Goal: Transaction & Acquisition: Purchase product/service

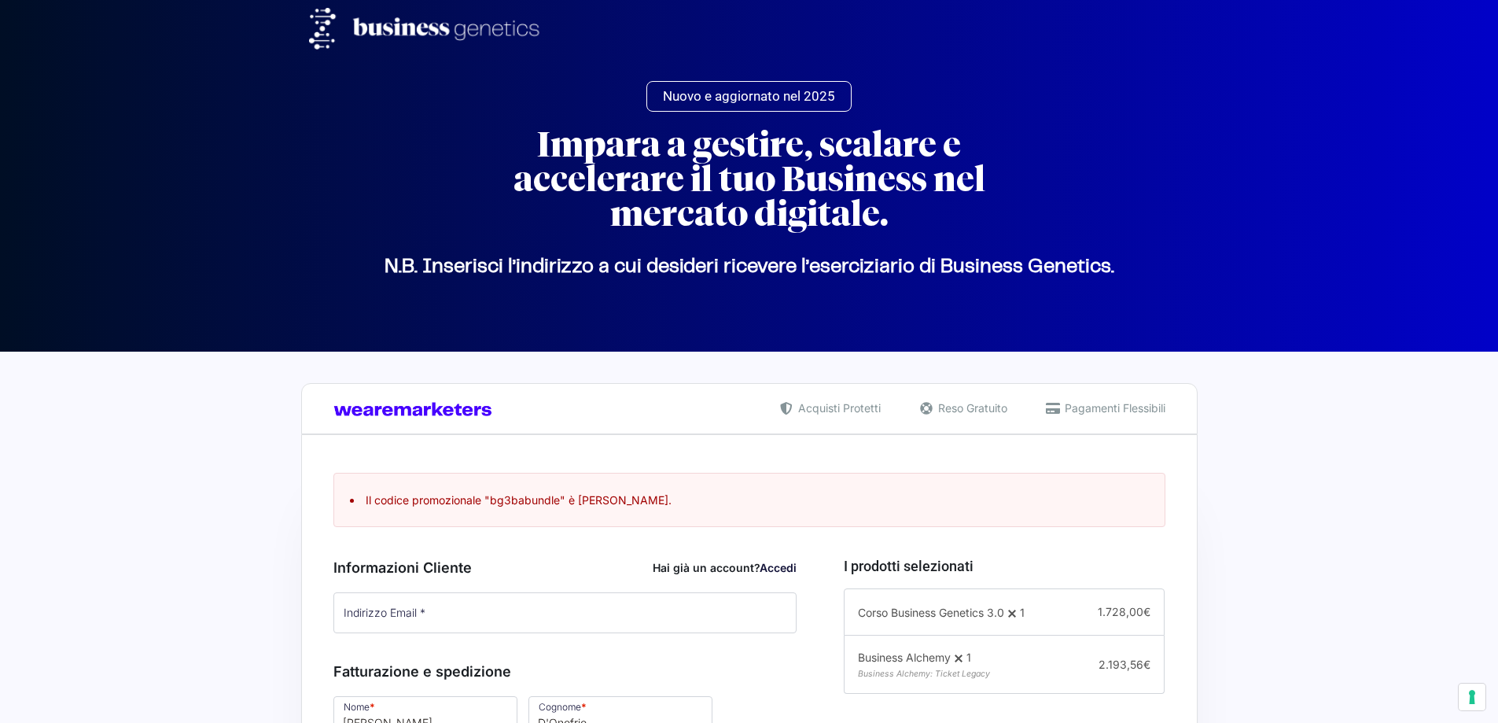
select select "AE"
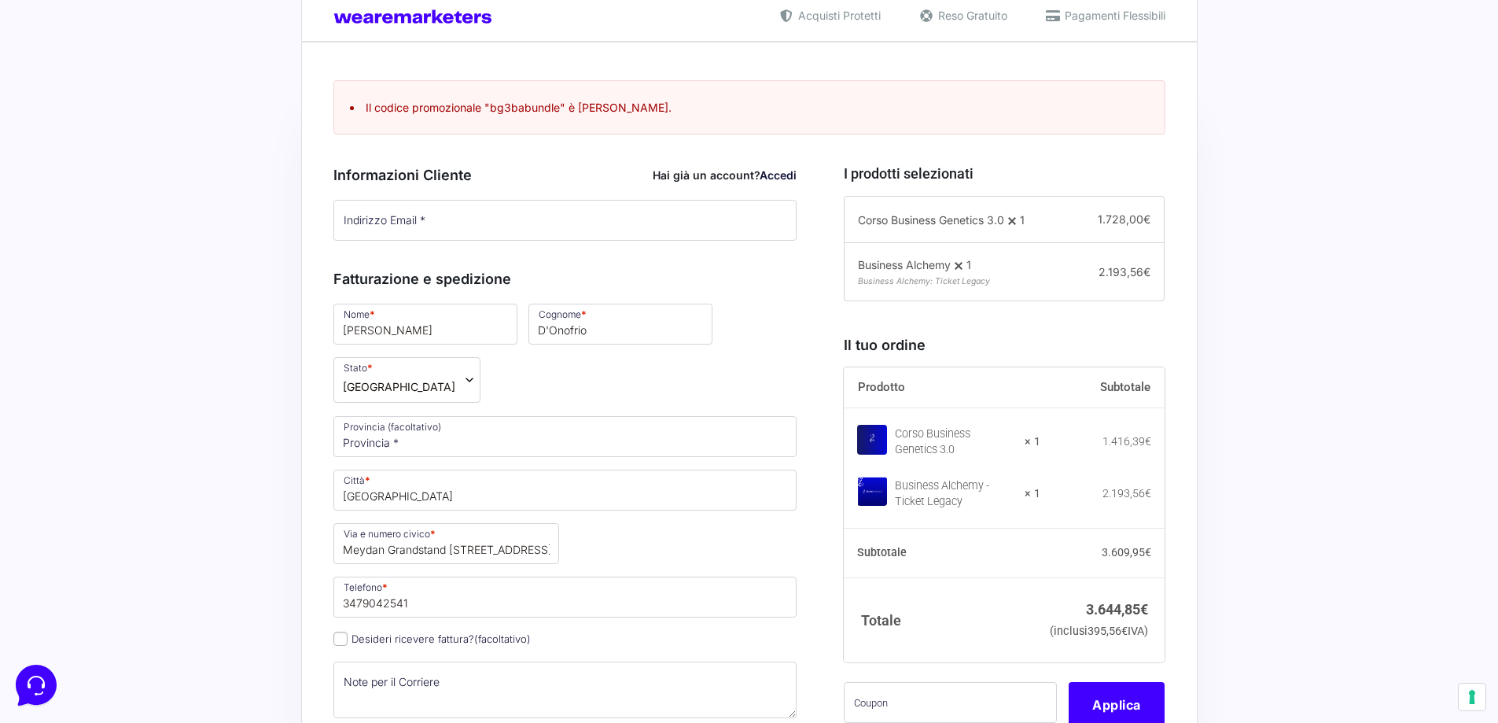
scroll to position [393, 0]
type input "[EMAIL_ADDRESS][DOMAIN_NAME]"
drag, startPoint x: 491, startPoint y: 108, endPoint x: 559, endPoint y: 117, distance: 69.1
click at [559, 117] on ul "Il codice promozionale "bg3babundle" è scaduto." at bounding box center [749, 106] width 832 height 54
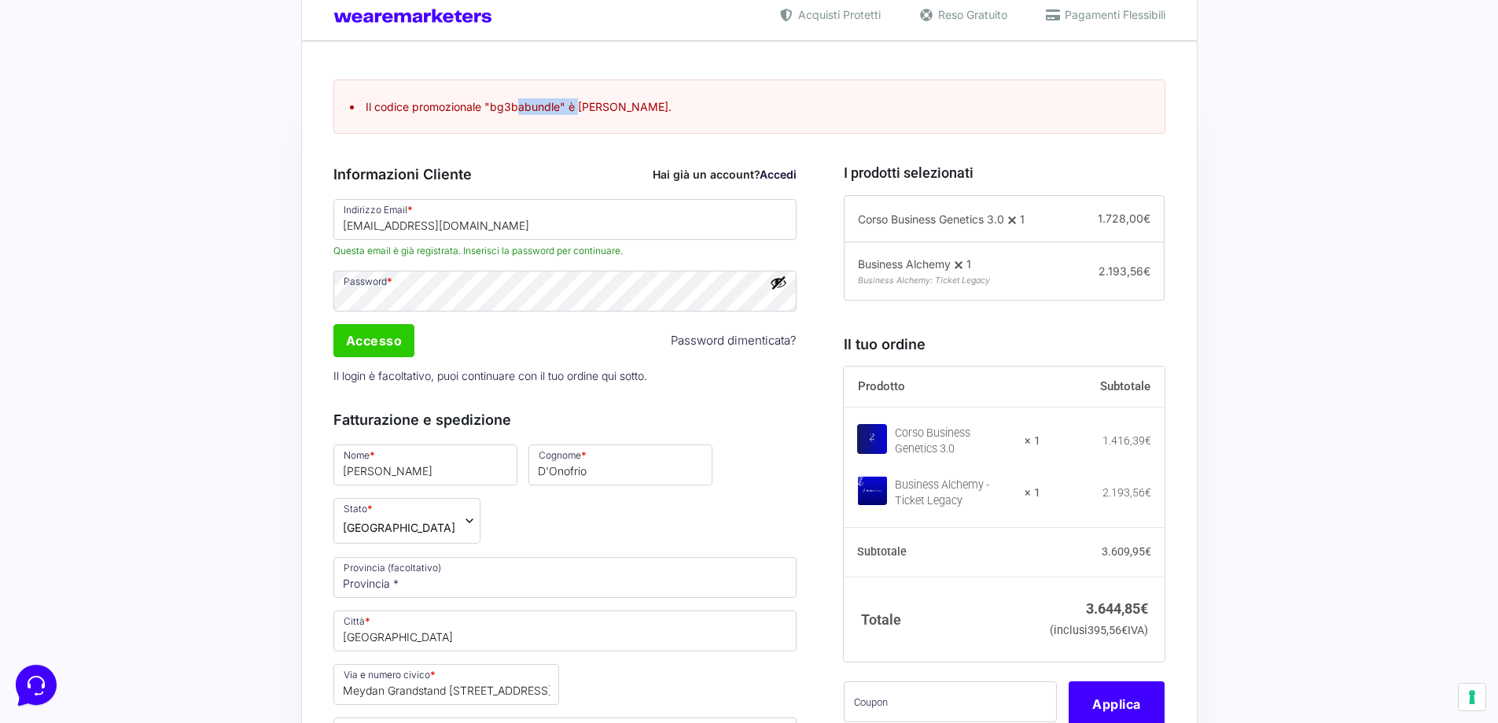
copy li "bg3babundle"
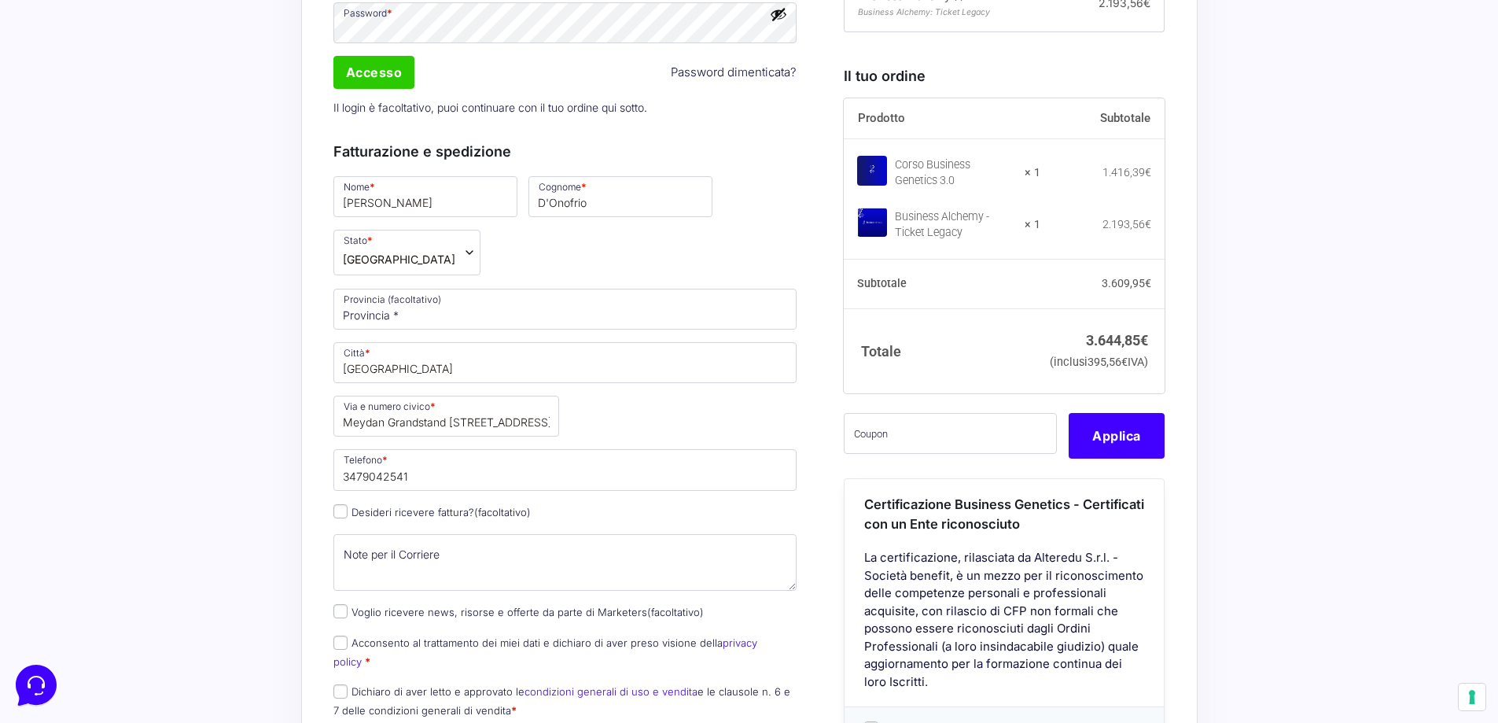
scroll to position [708, 0]
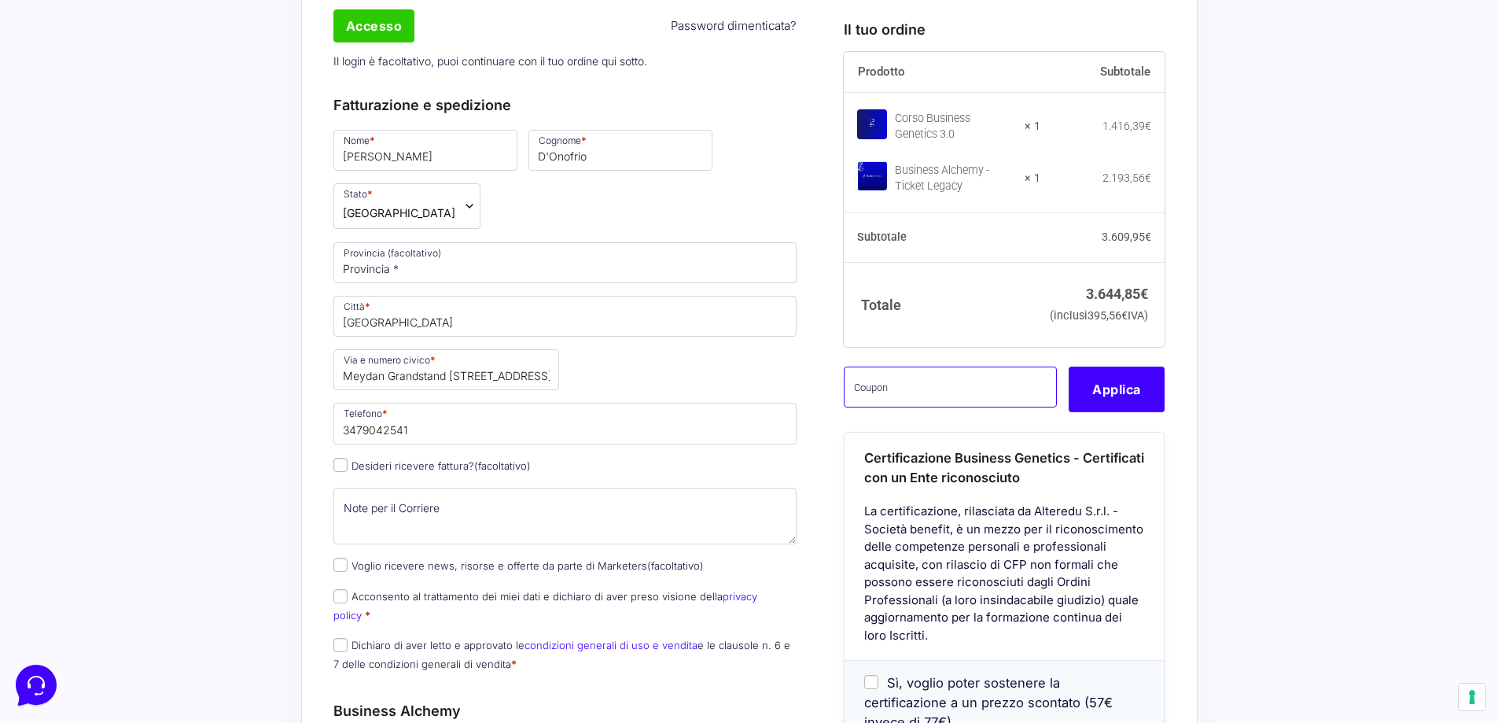
click at [942, 407] on input "text" at bounding box center [950, 387] width 213 height 41
paste input "NRKBYT33"
click at [1136, 412] on button "Applica" at bounding box center [1117, 390] width 96 height 46
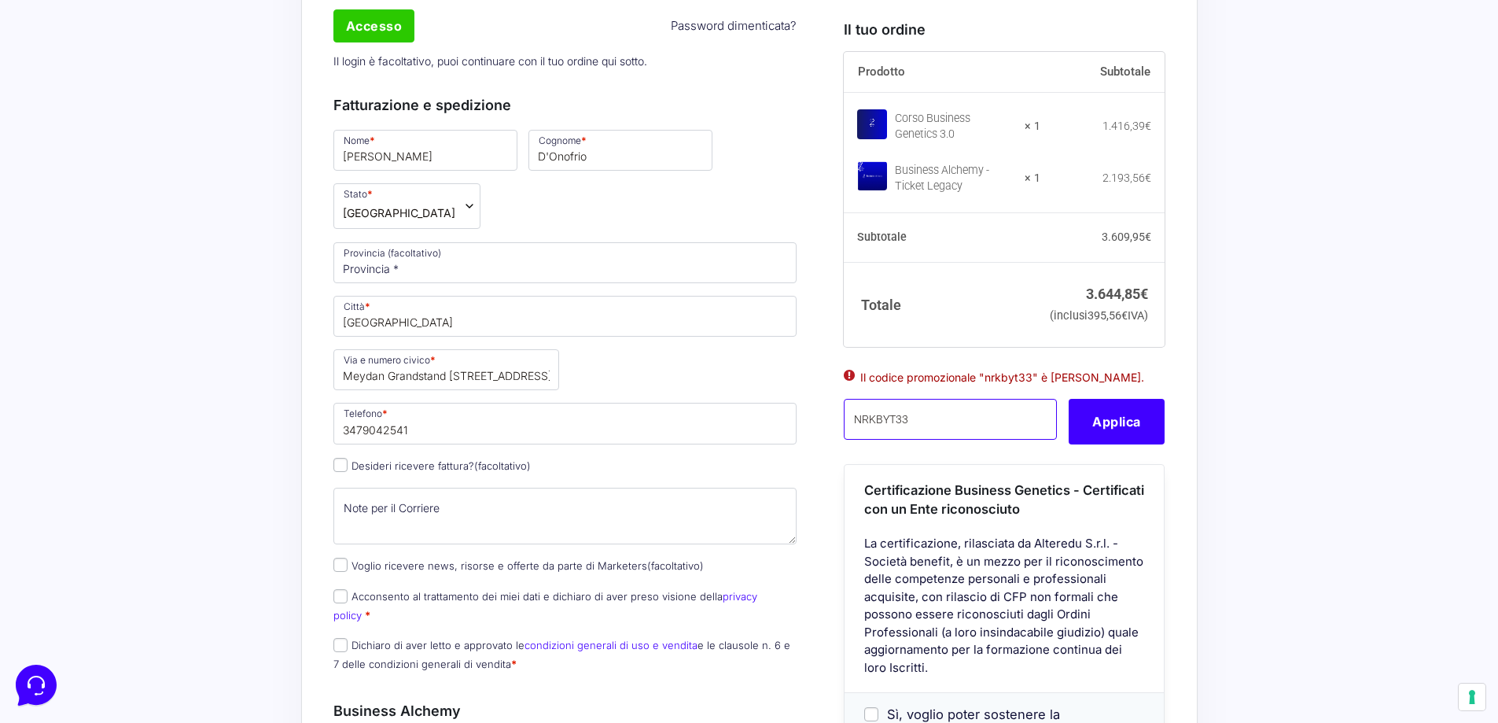
click at [1030, 440] on input "NRKBYT33" at bounding box center [950, 419] width 213 height 41
click at [958, 440] on input "NRKBYT33" at bounding box center [950, 419] width 213 height 41
type input "N"
type input "NRKBYT33"
click at [1132, 444] on button "Applica" at bounding box center [1117, 422] width 96 height 46
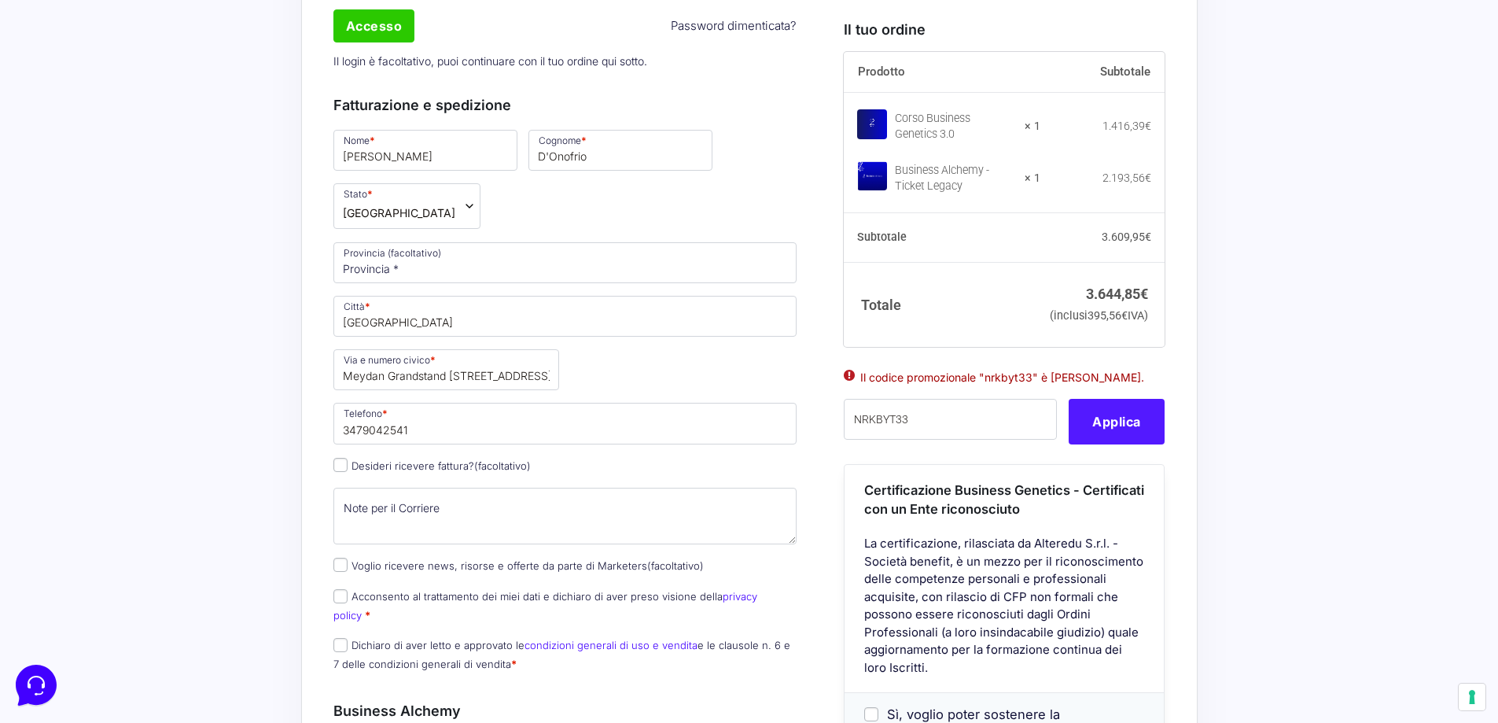
click at [1129, 444] on button "Applica" at bounding box center [1117, 422] width 96 height 46
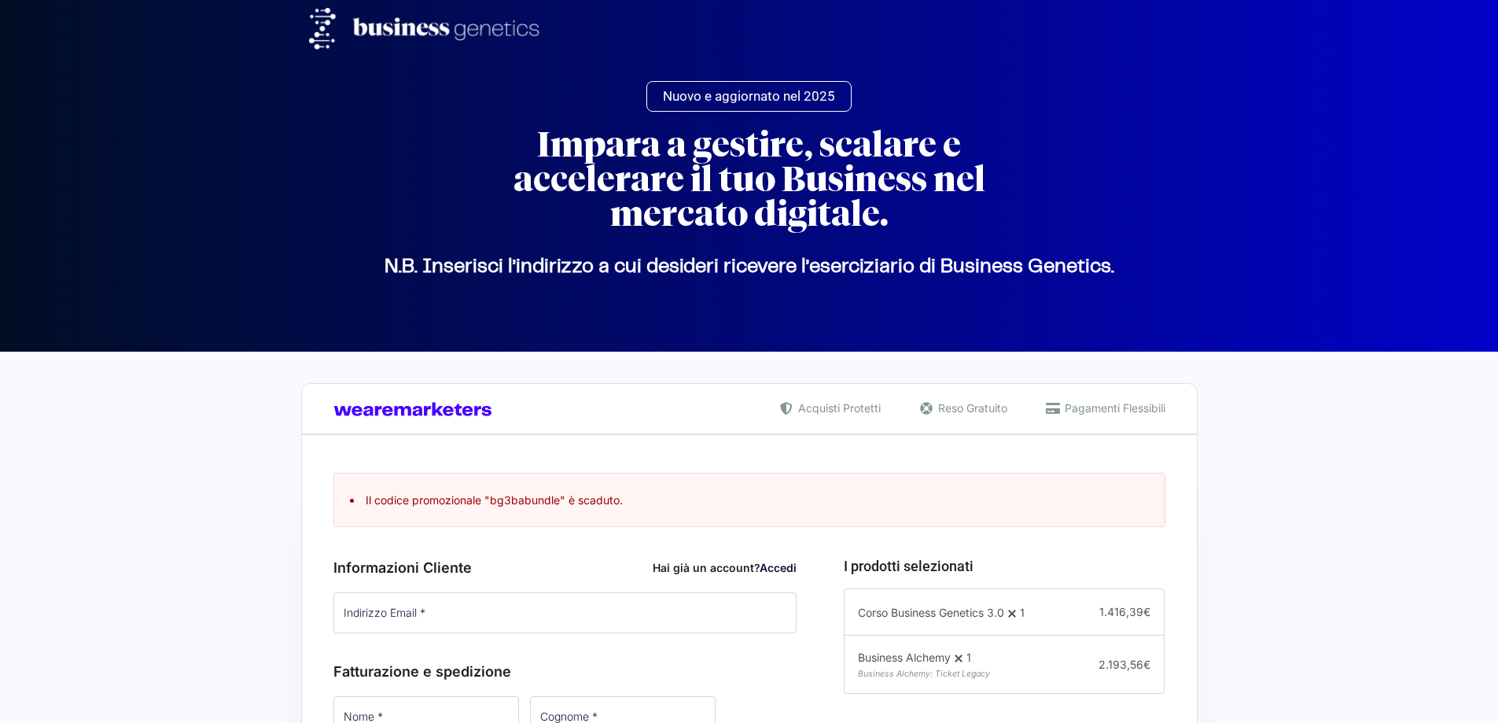
type input "[EMAIL_ADDRESS][DOMAIN_NAME]"
type input "[PERSON_NAME]"
type input "D'Onofrio"
type input "[GEOGRAPHIC_DATA]"
type input "Meydan Grandstand [STREET_ADDRESS],"
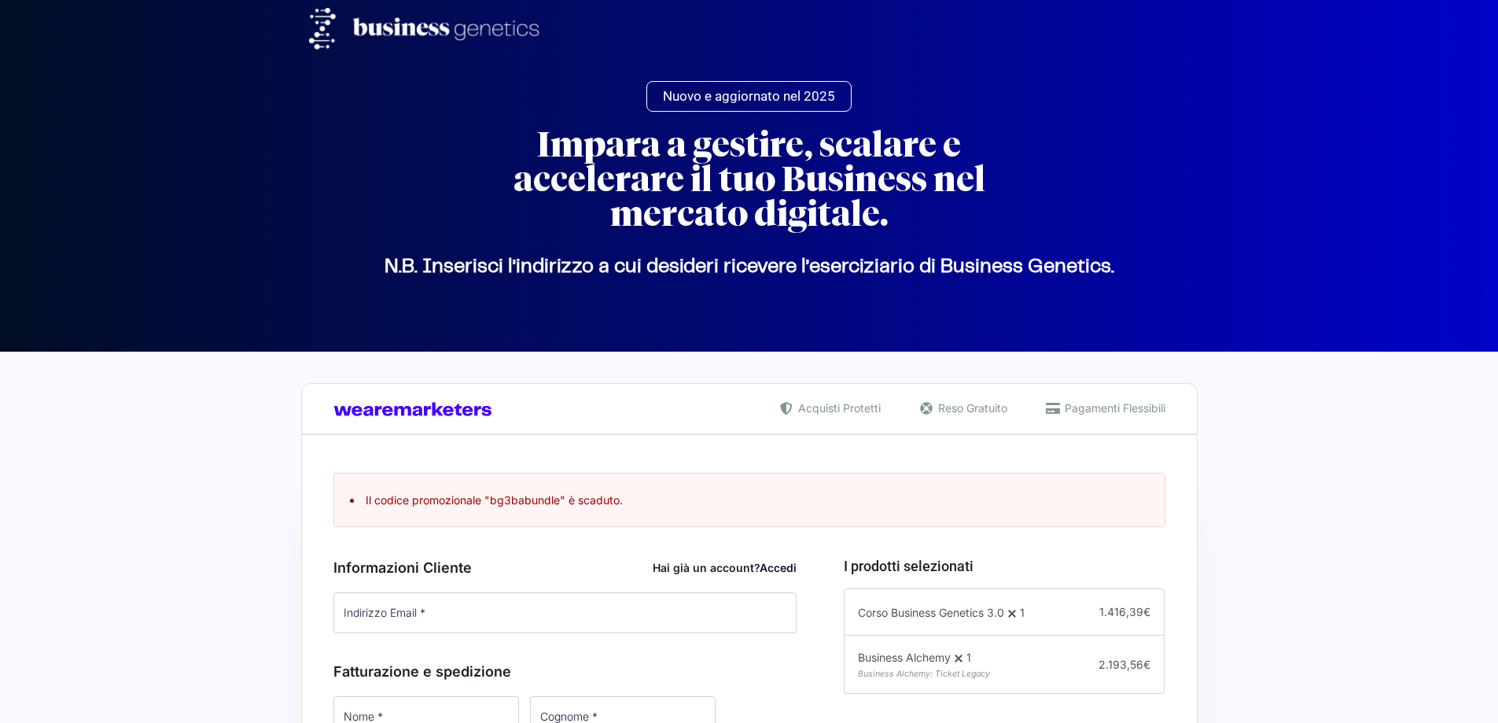
type input "3479042541"
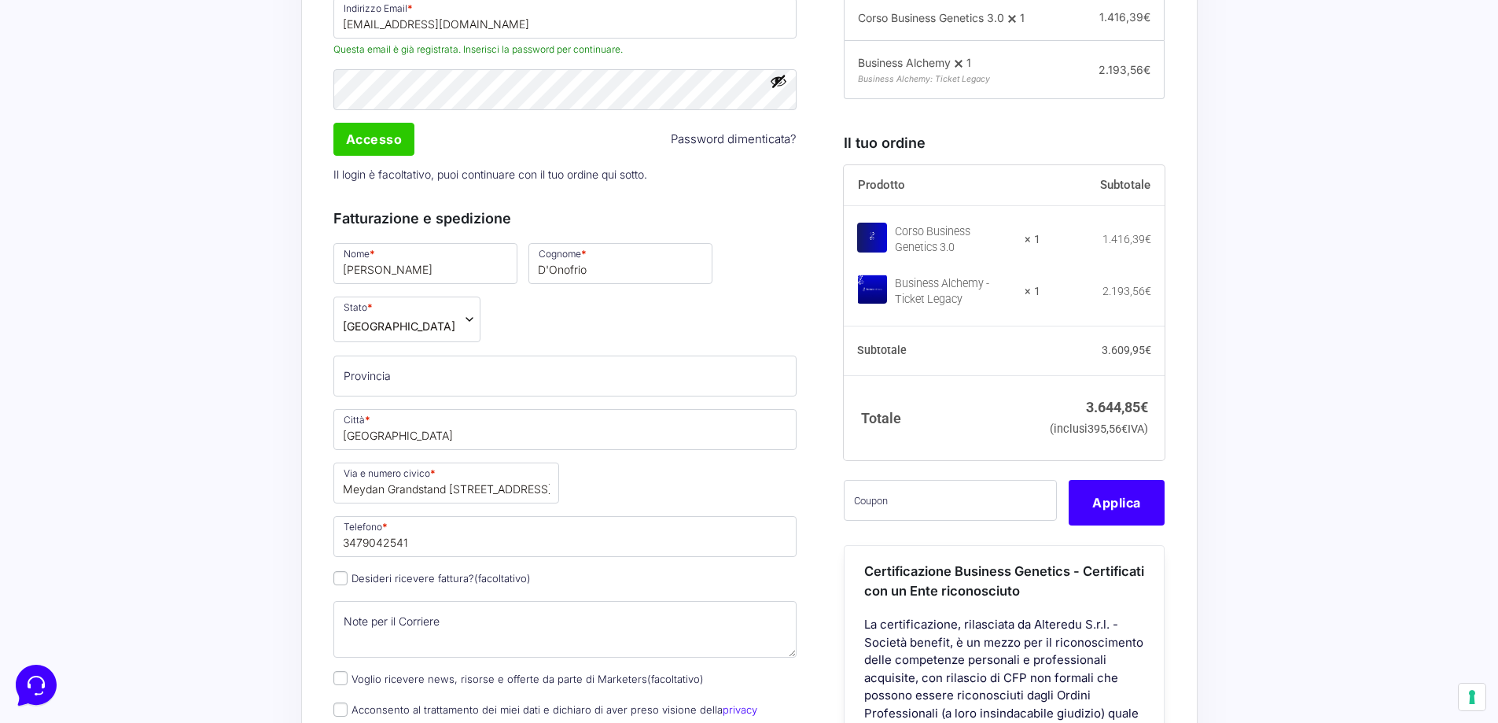
scroll to position [610, 0]
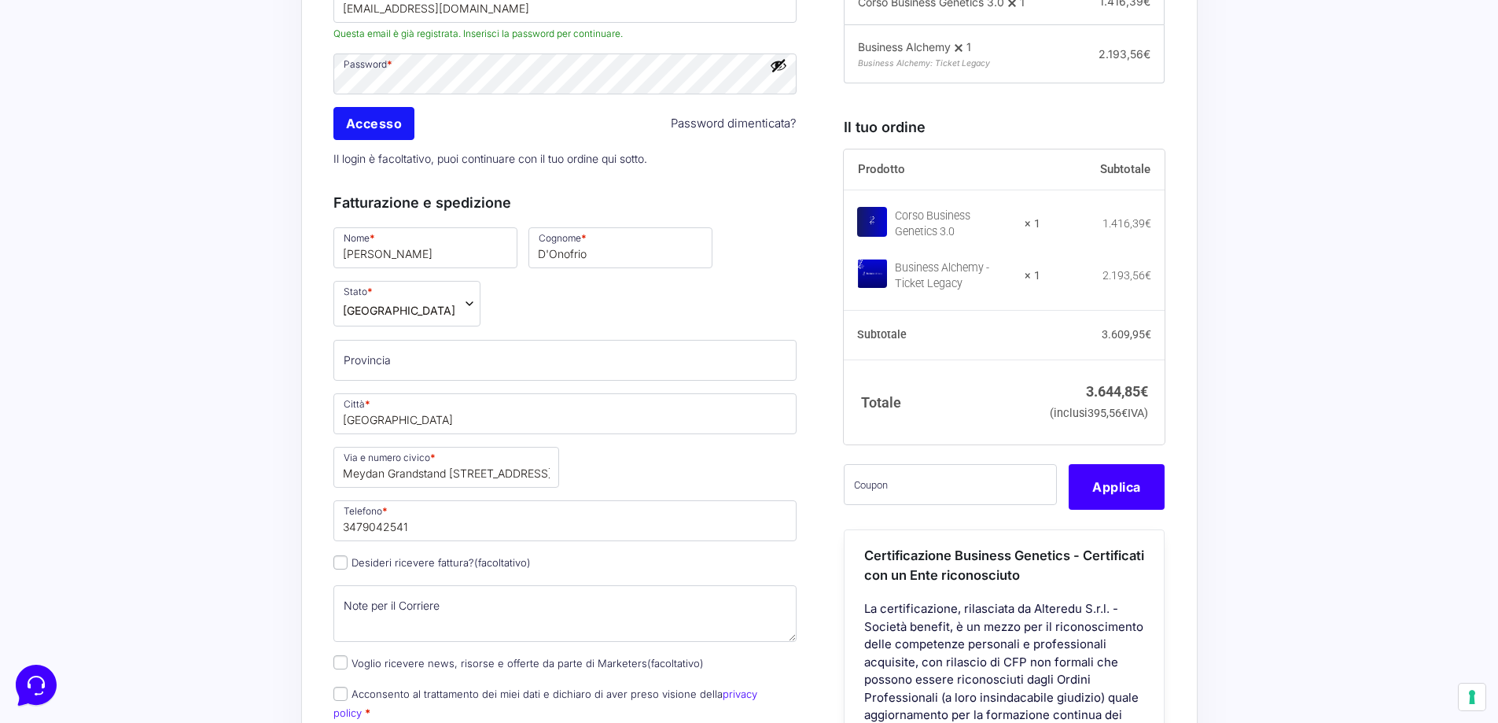
click at [367, 127] on input "Accesso" at bounding box center [374, 123] width 82 height 33
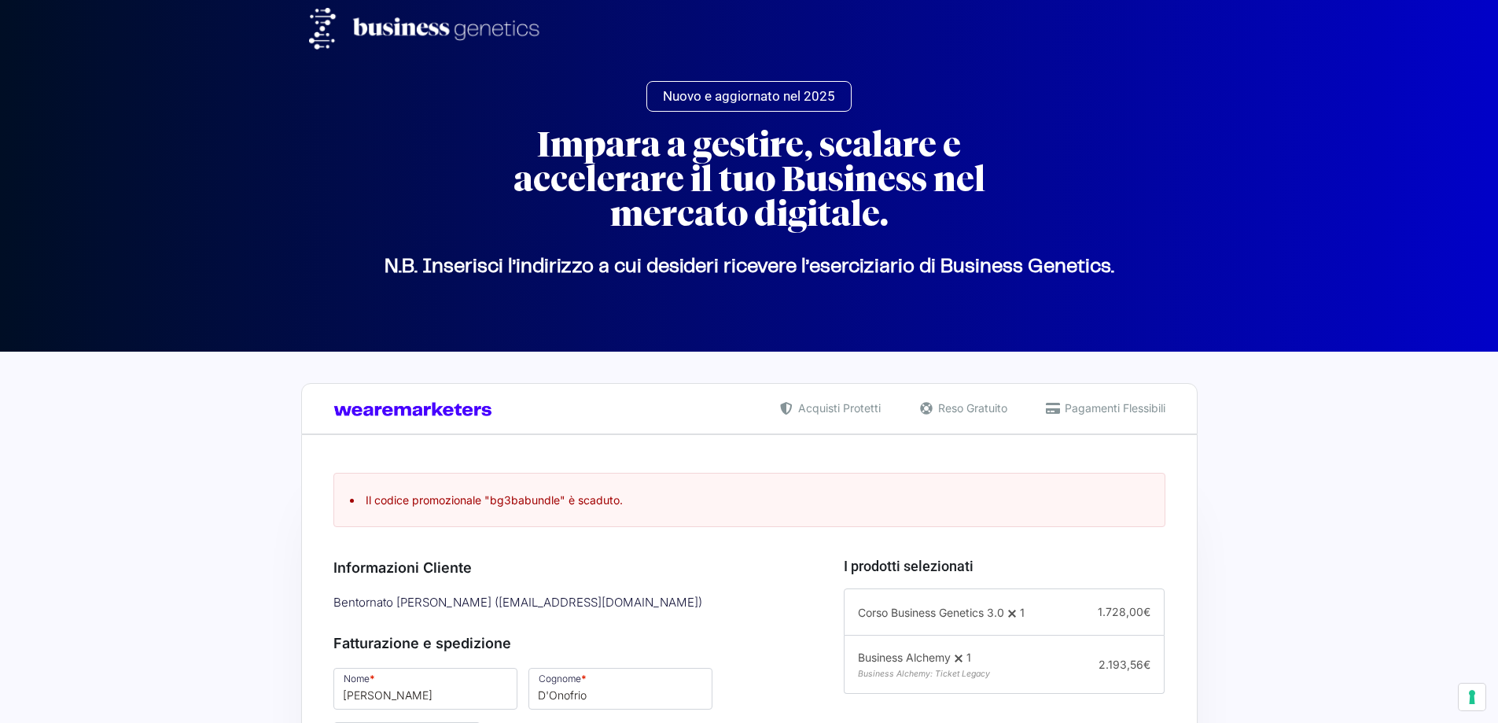
select select "AE"
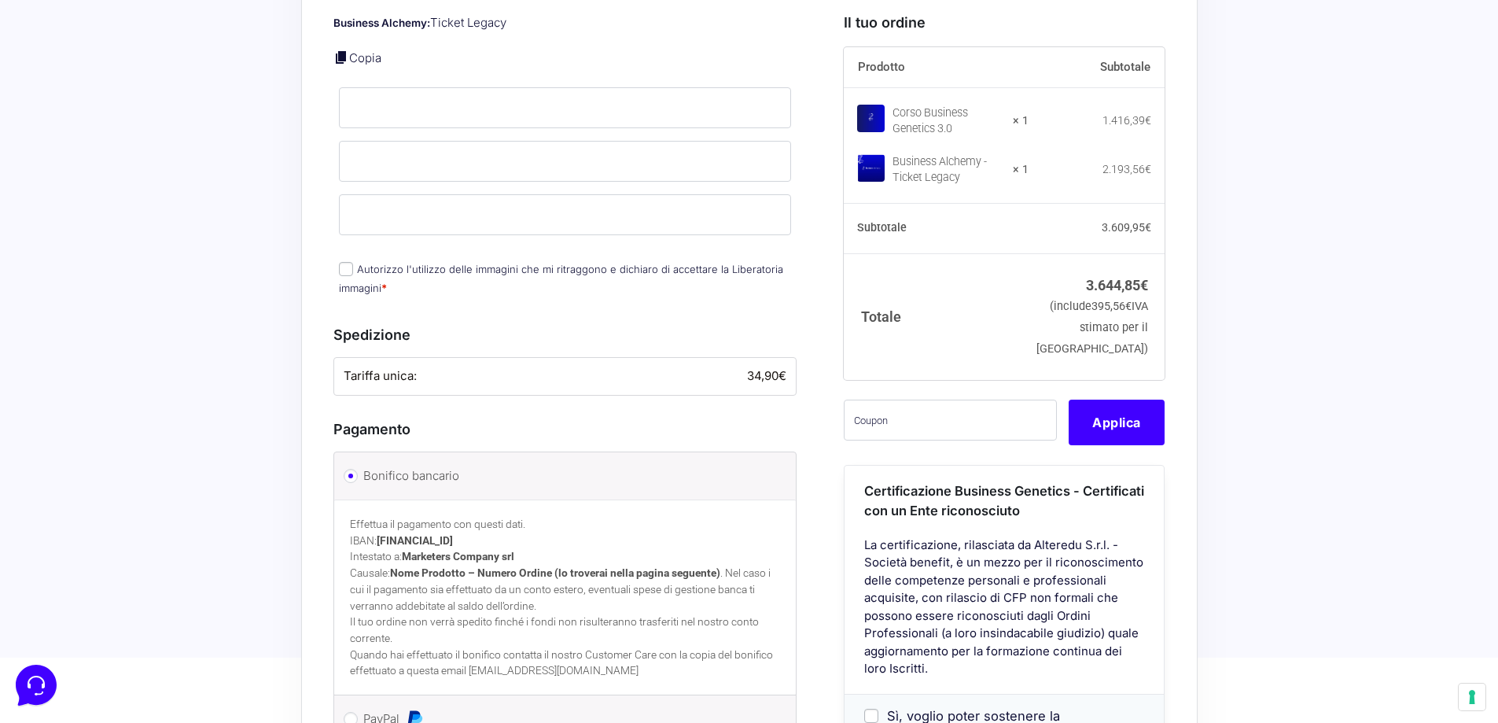
scroll to position [1318, 0]
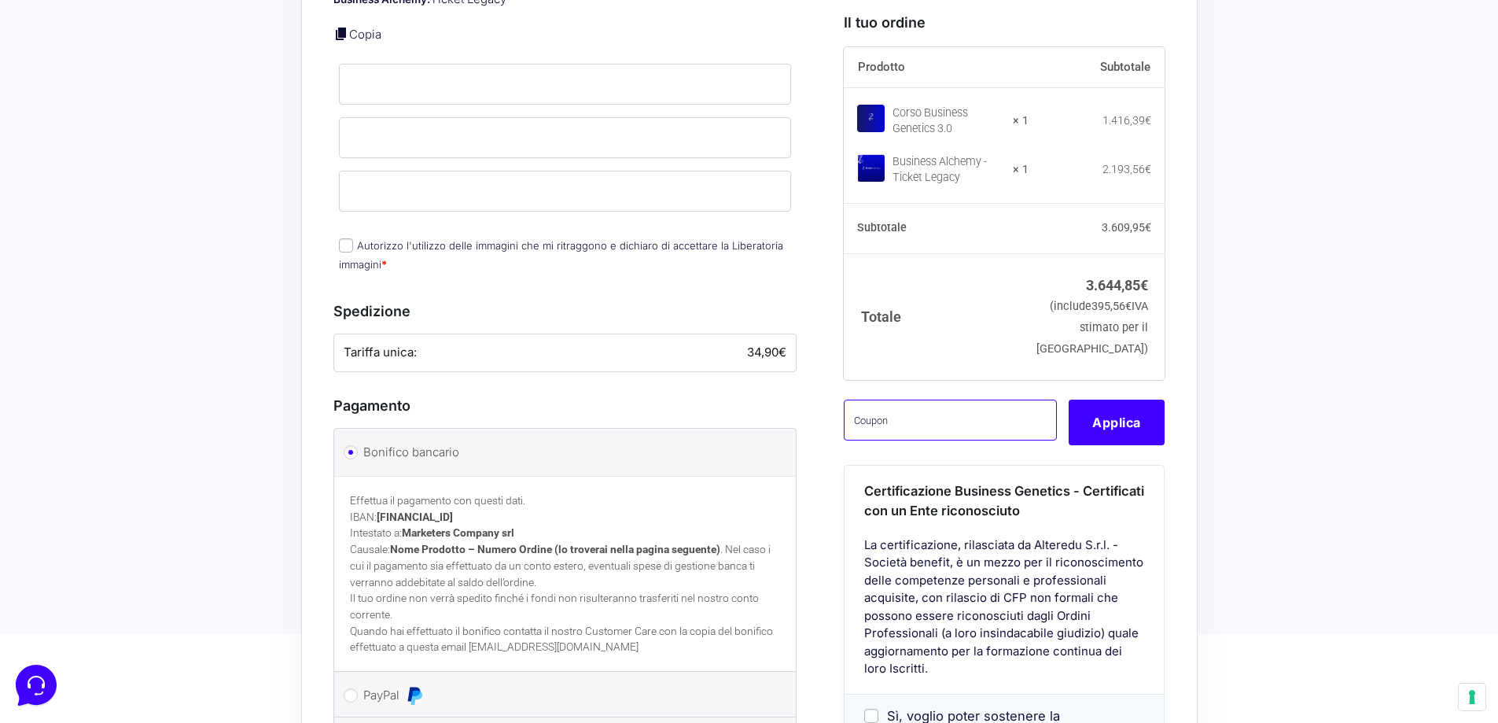
click at [916, 440] on input "text" at bounding box center [950, 420] width 213 height 41
click at [977, 440] on input "text" at bounding box center [950, 420] width 213 height 41
paste input "NRKBYT33"
type input "NRKBYT33"
click at [1093, 445] on button "Applica" at bounding box center [1117, 423] width 96 height 46
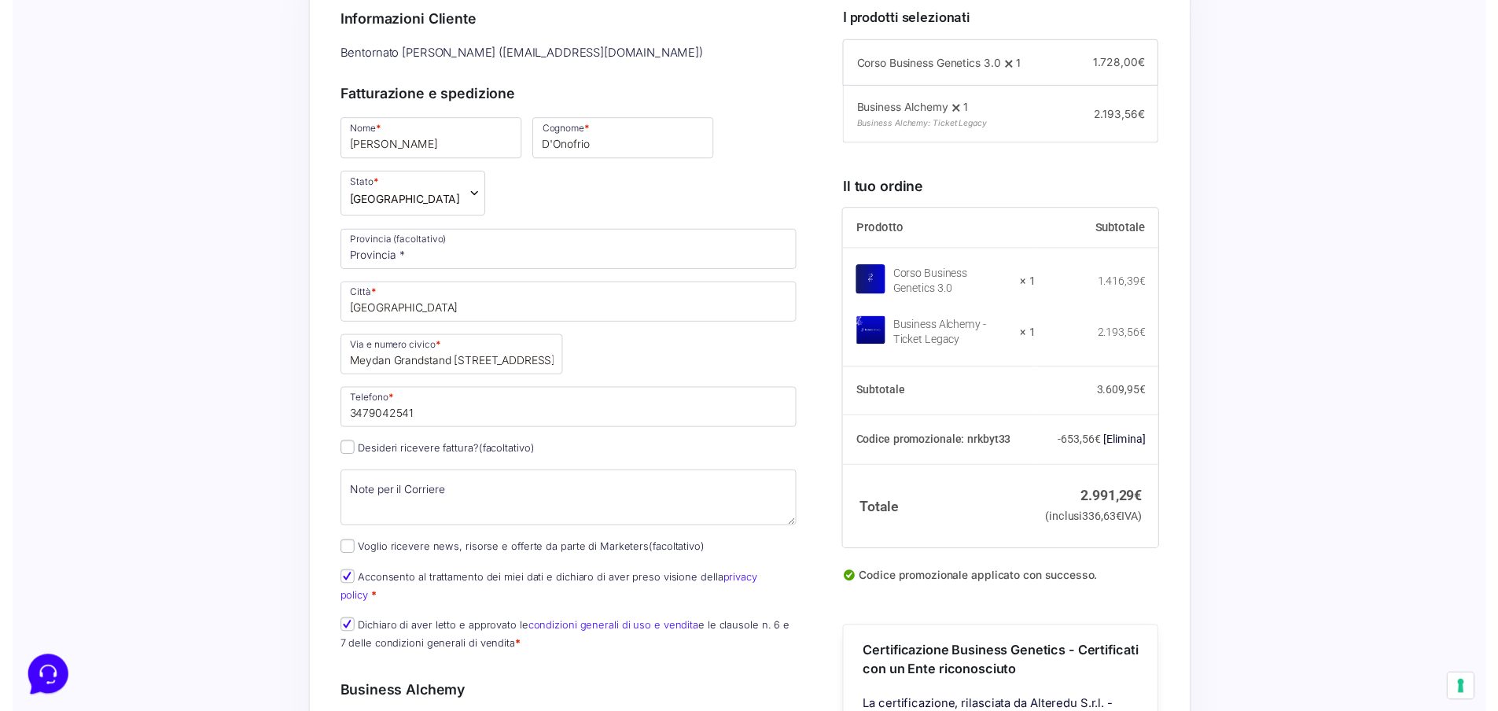
scroll to position [532, 0]
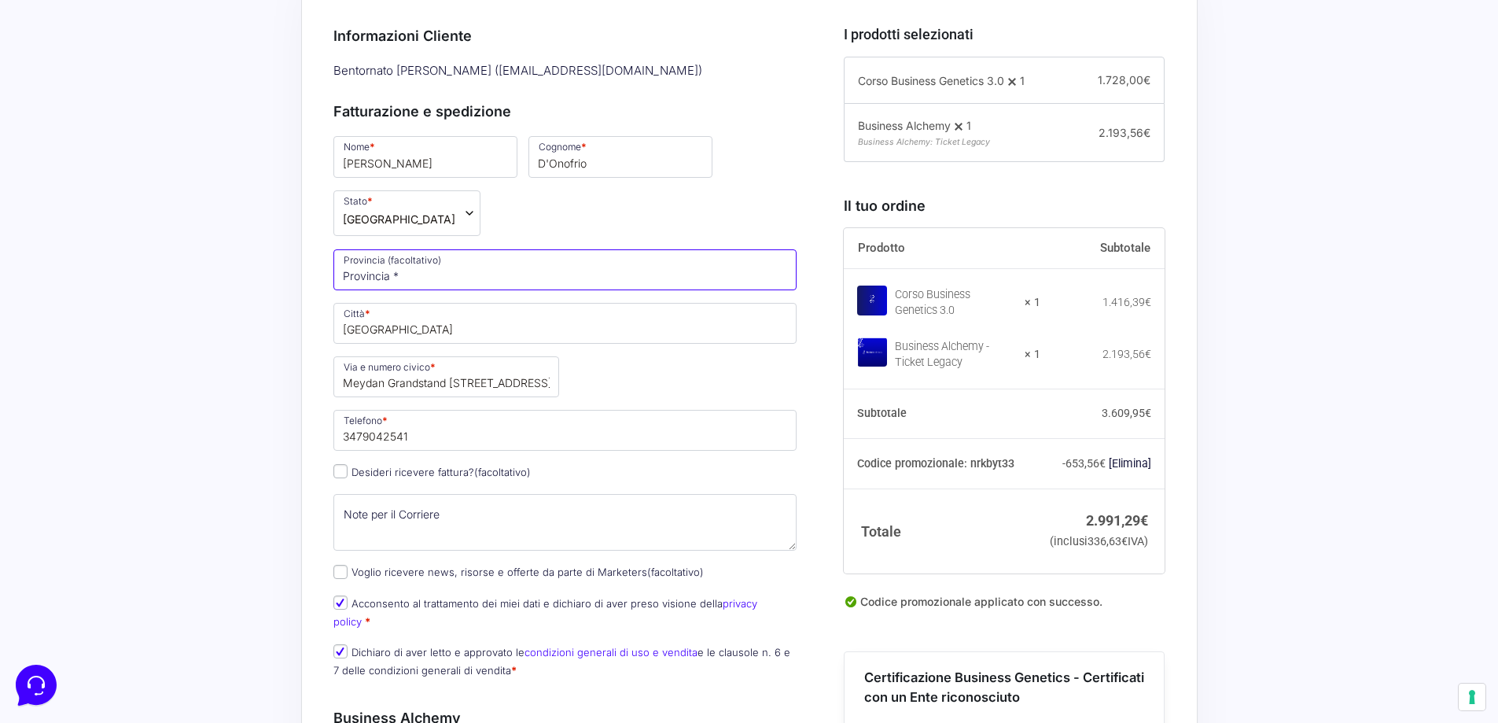
click at [460, 276] on input "Provincia (facoltativo)" at bounding box center [565, 269] width 464 height 41
type input "[GEOGRAPHIC_DATA]"
click at [400, 336] on input "[GEOGRAPHIC_DATA]" at bounding box center [565, 323] width 464 height 41
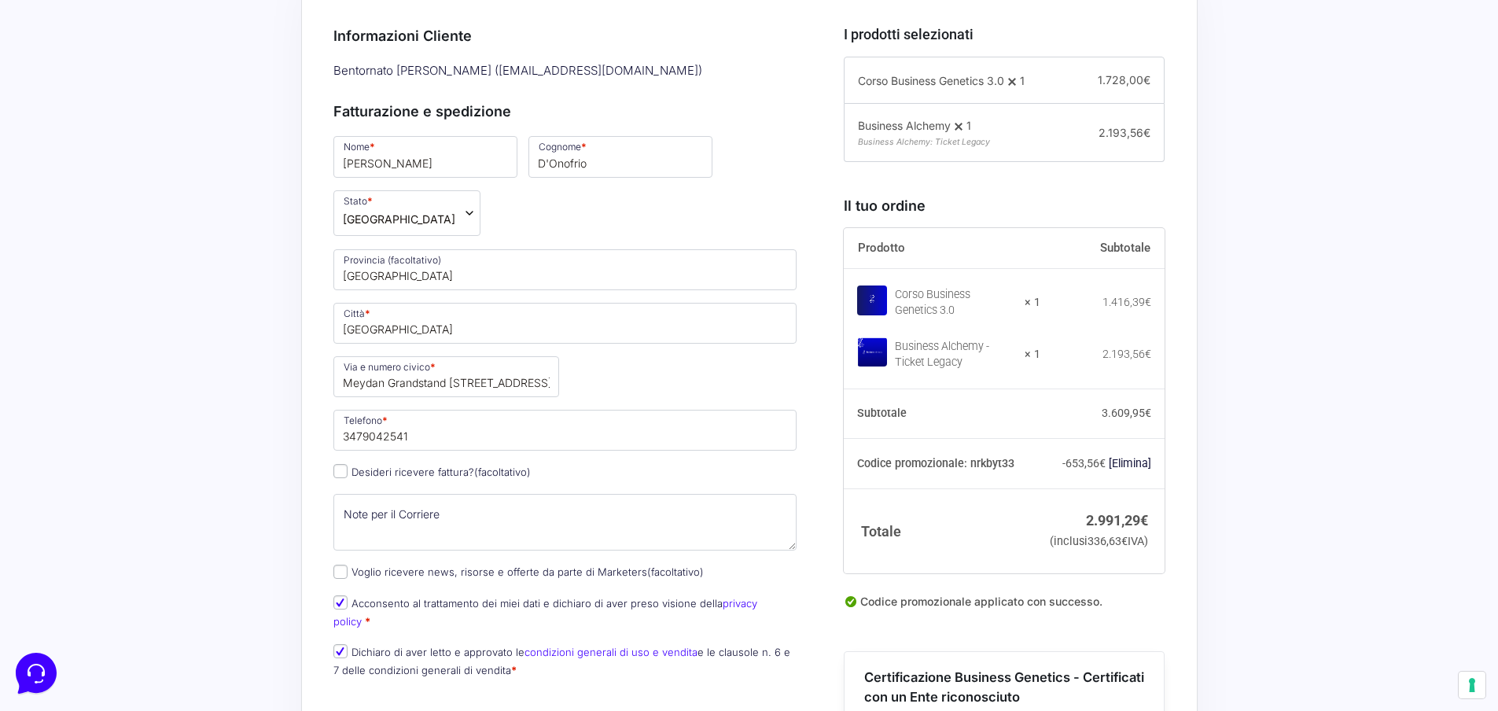
click at [423, 227] on span "[GEOGRAPHIC_DATA]" at bounding box center [399, 219] width 112 height 17
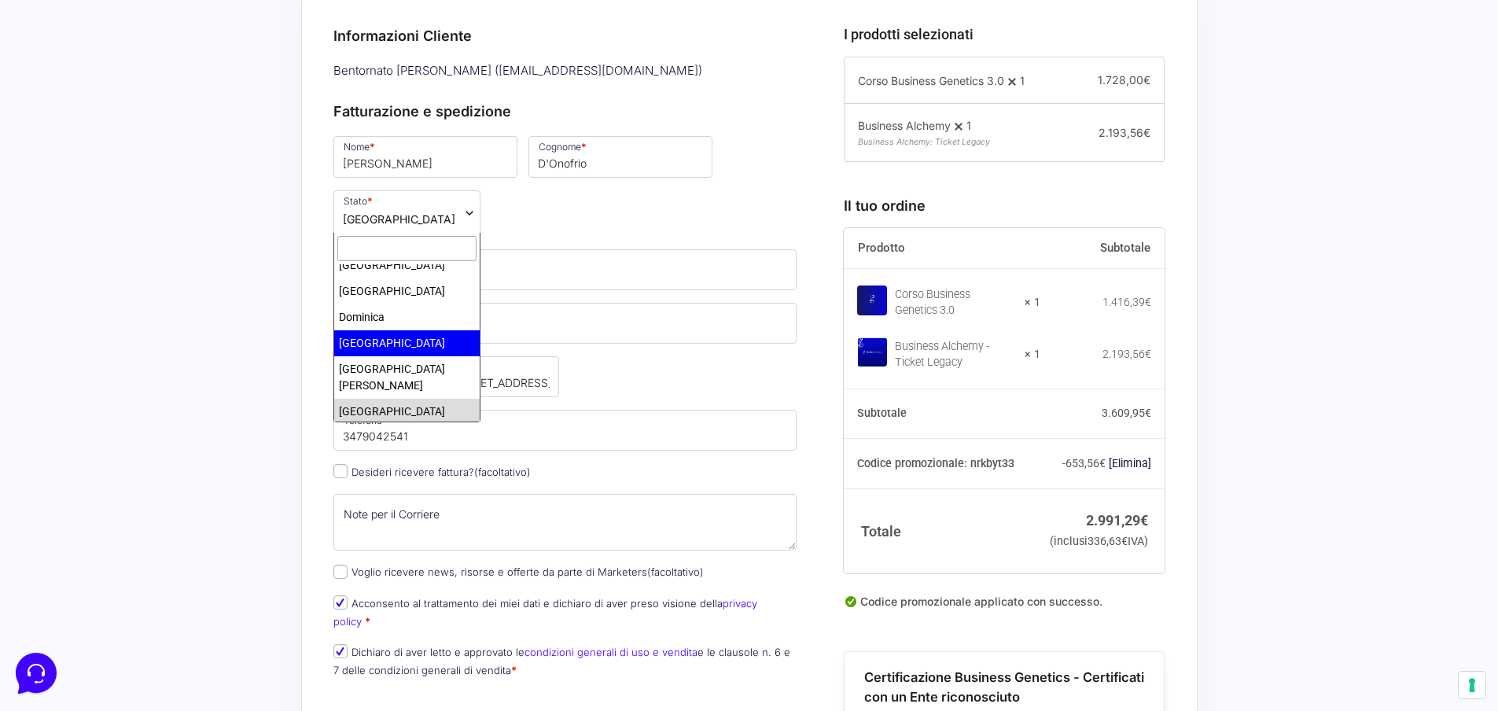
select select "EC"
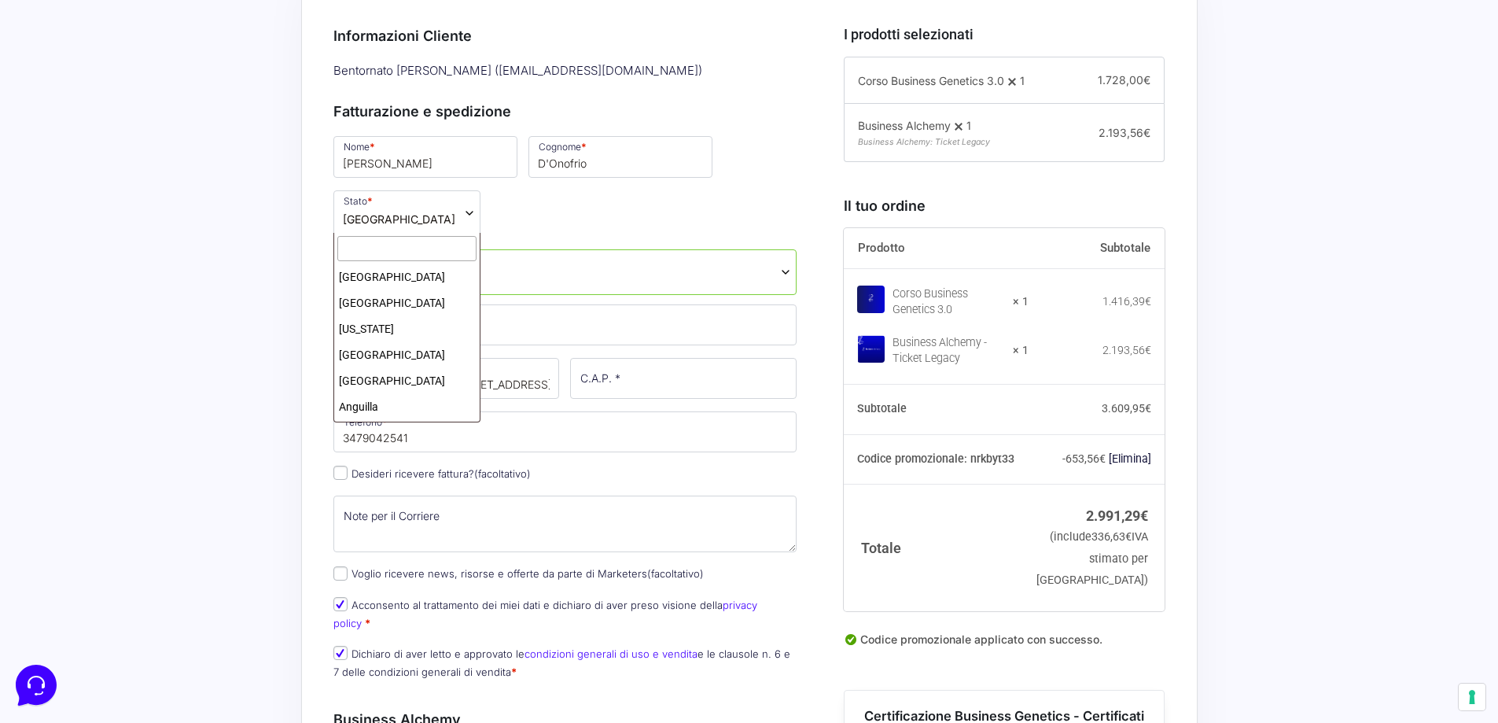
click at [427, 211] on span "[GEOGRAPHIC_DATA]" at bounding box center [406, 213] width 147 height 46
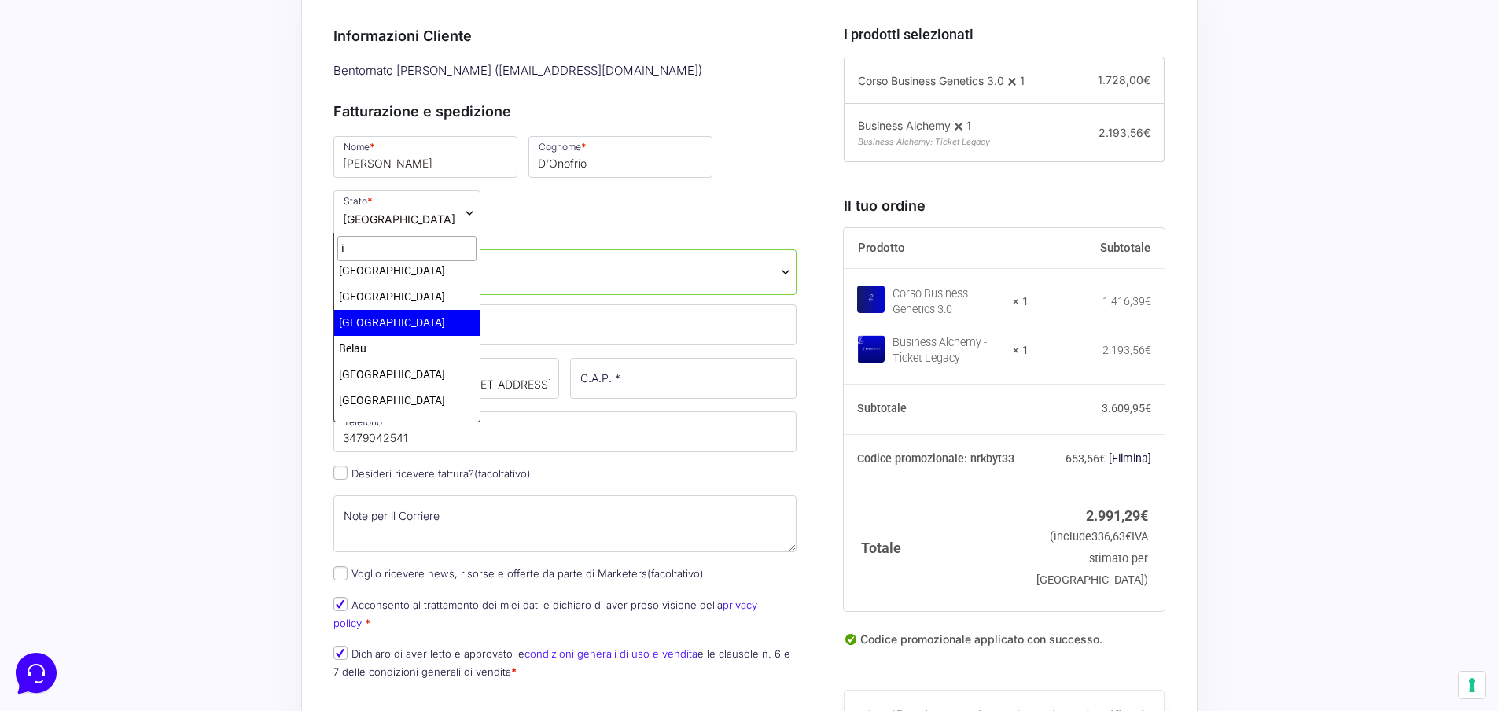
scroll to position [0, 0]
type input "it"
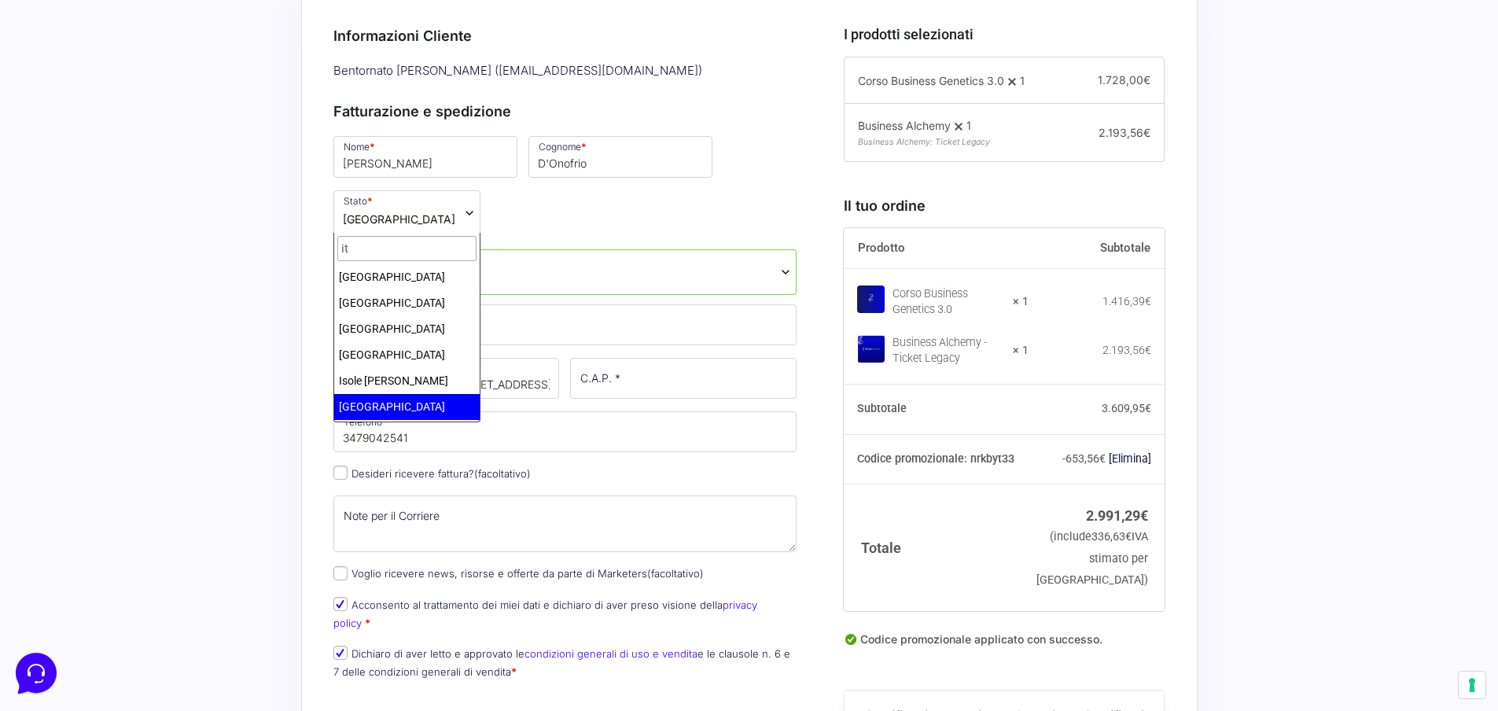
select select "IT"
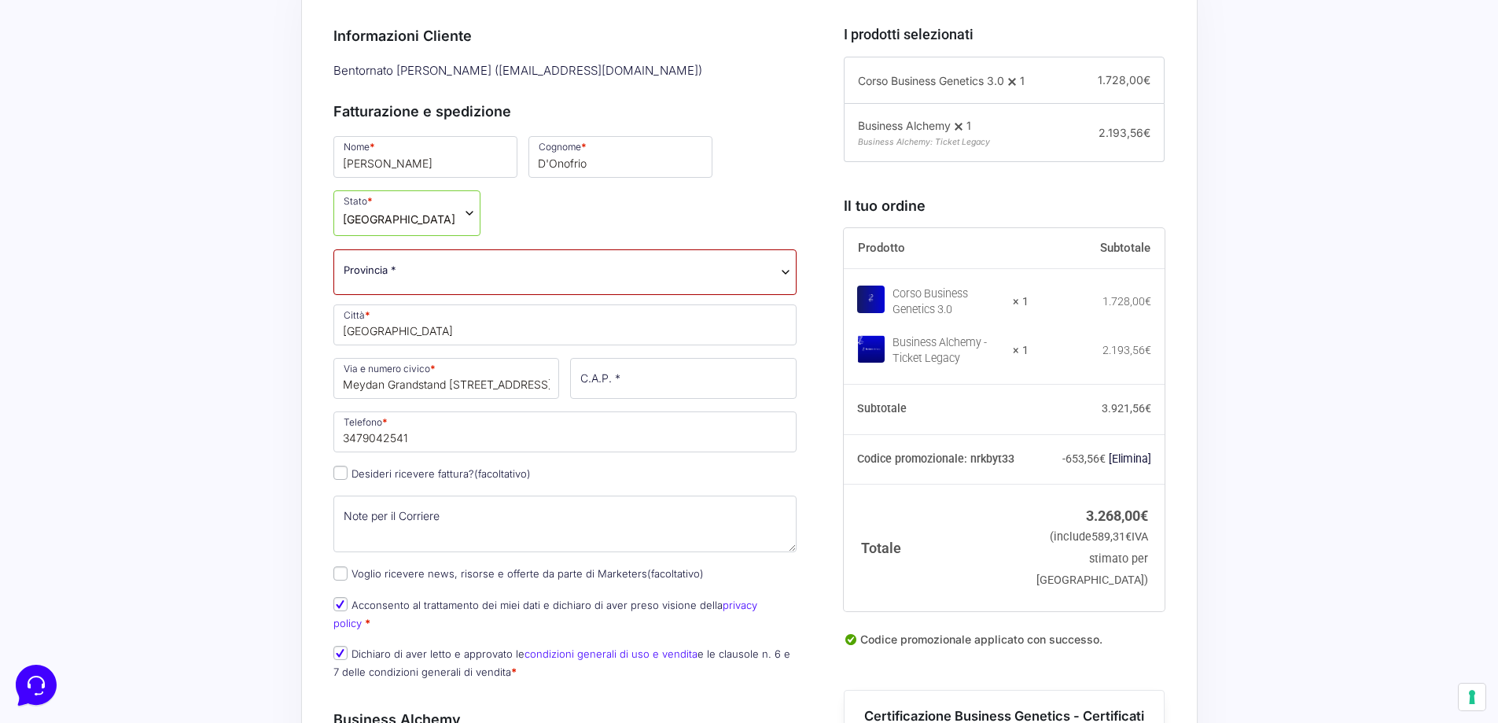
click at [426, 210] on span "[GEOGRAPHIC_DATA]" at bounding box center [406, 213] width 147 height 46
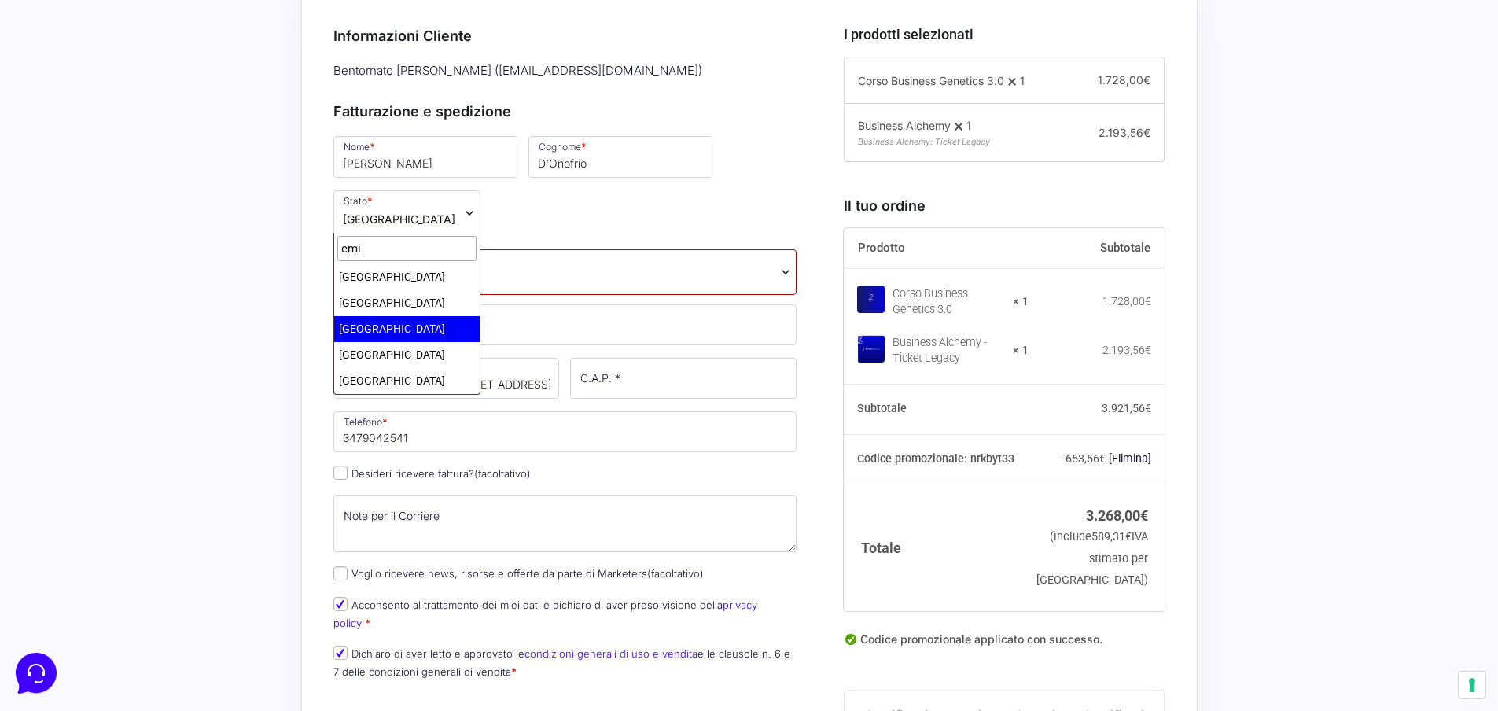
type input "emi"
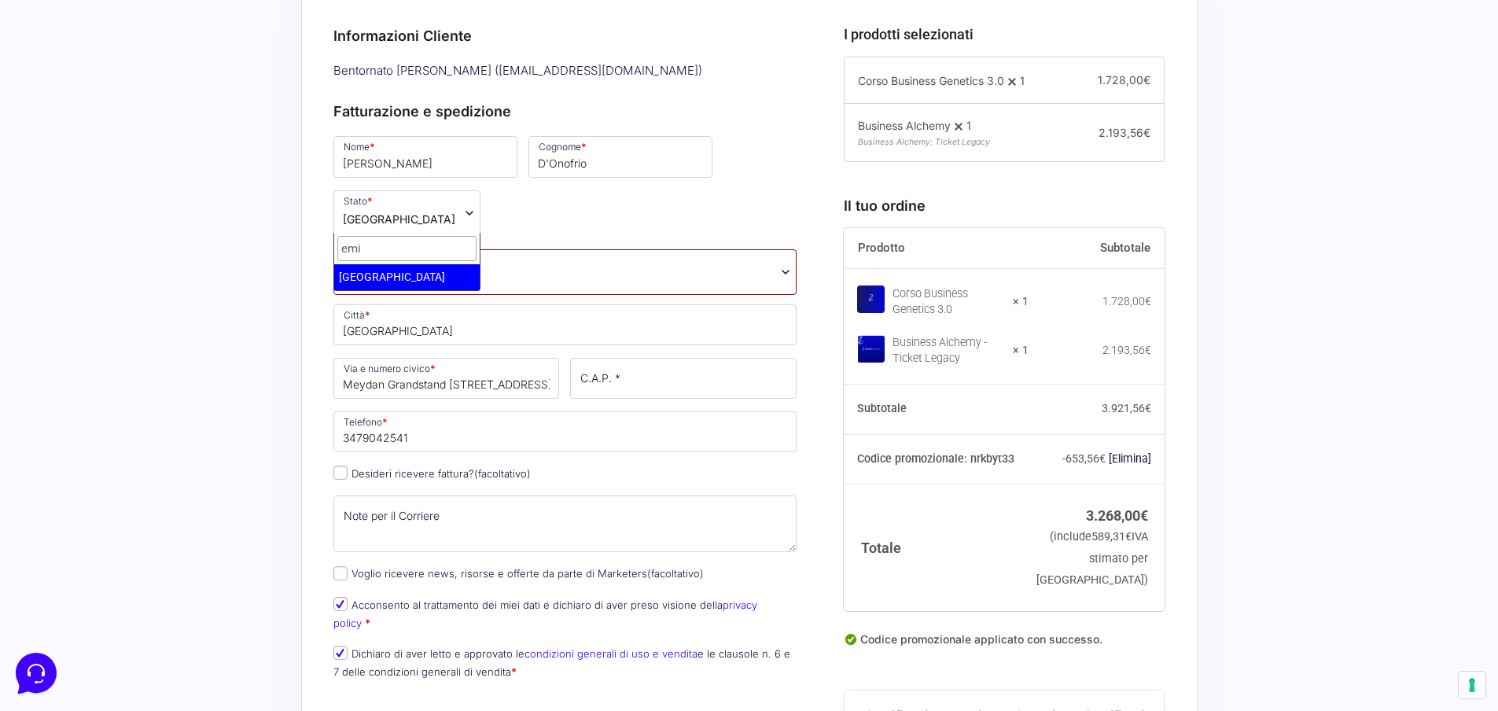
select select "AE"
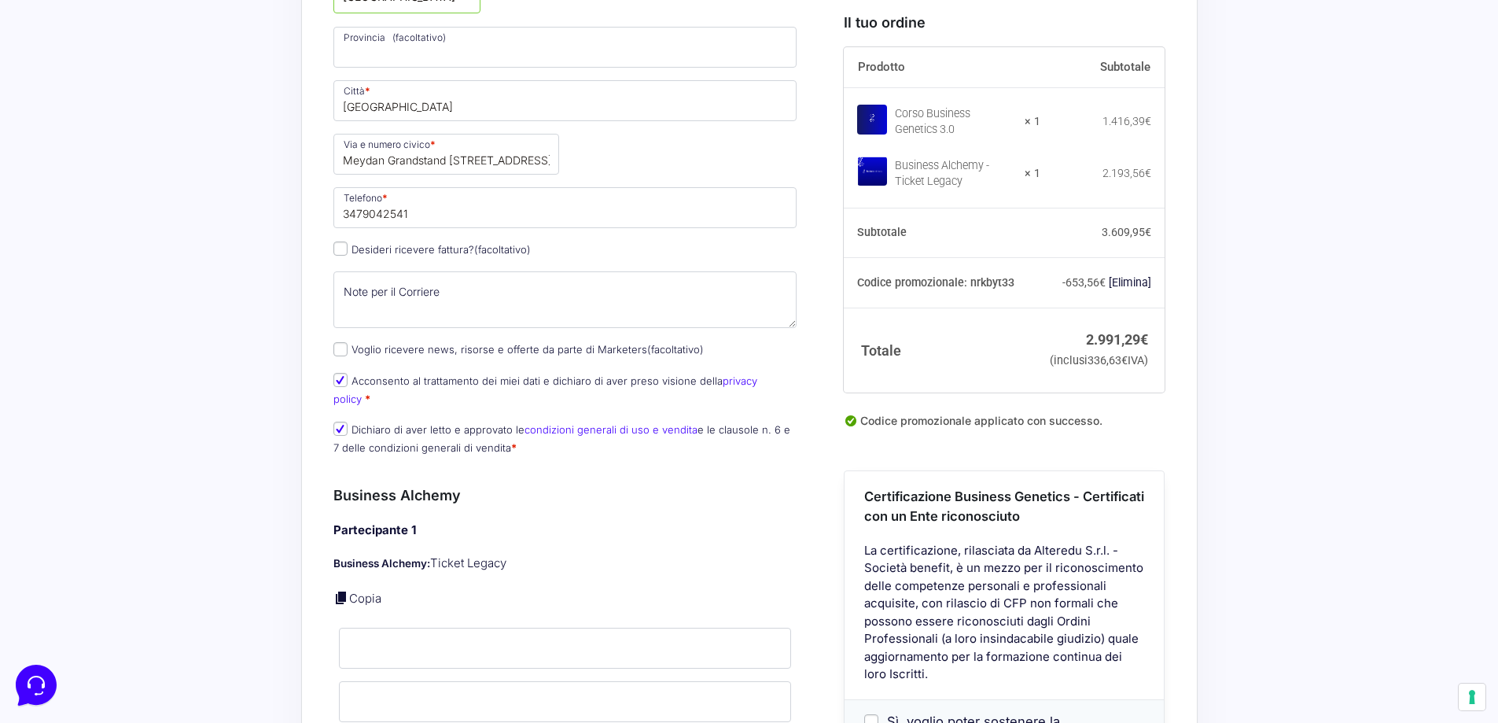
scroll to position [768, 0]
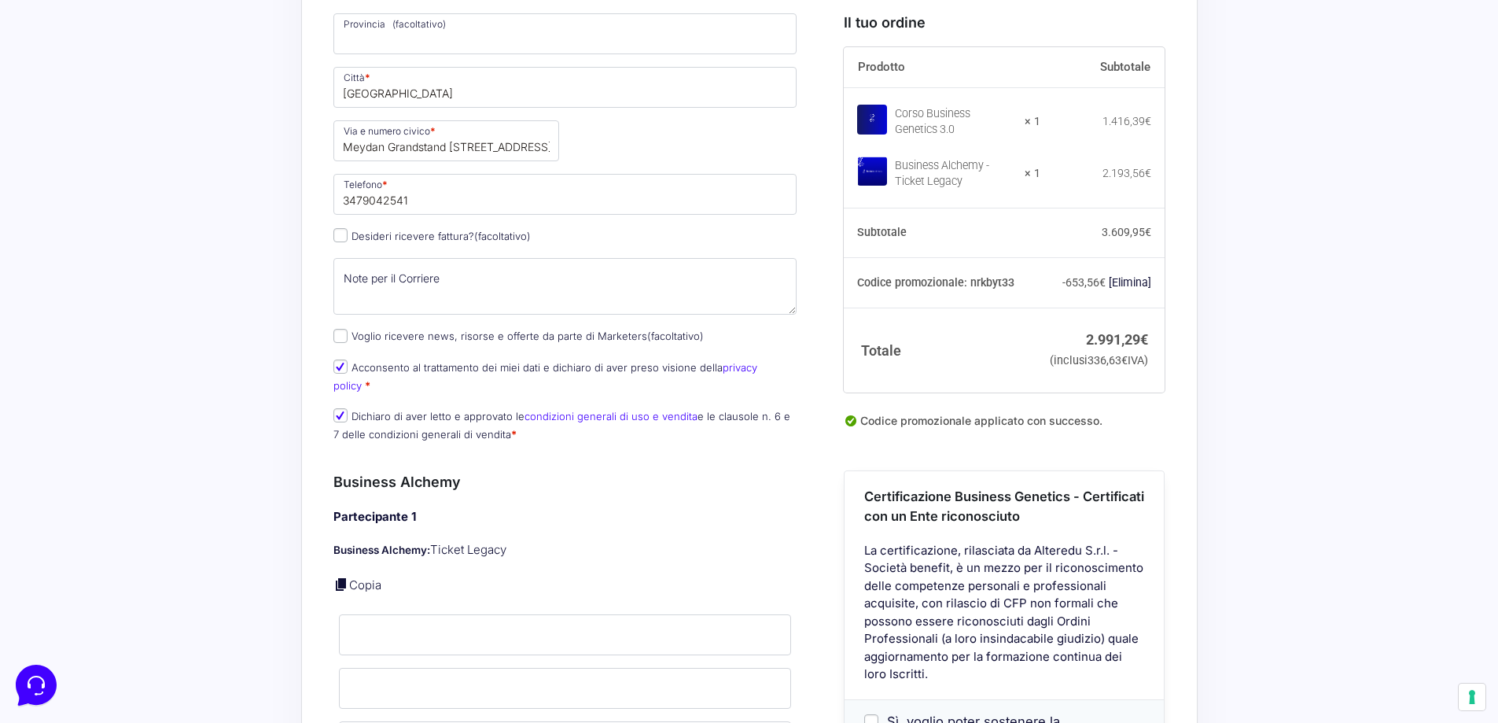
click at [296, 253] on div "Acquisti Protetti Reso Gratuito Pagamenti Flessibili Il codice promozionale "bg…" at bounding box center [749, 584] width 1498 height 2001
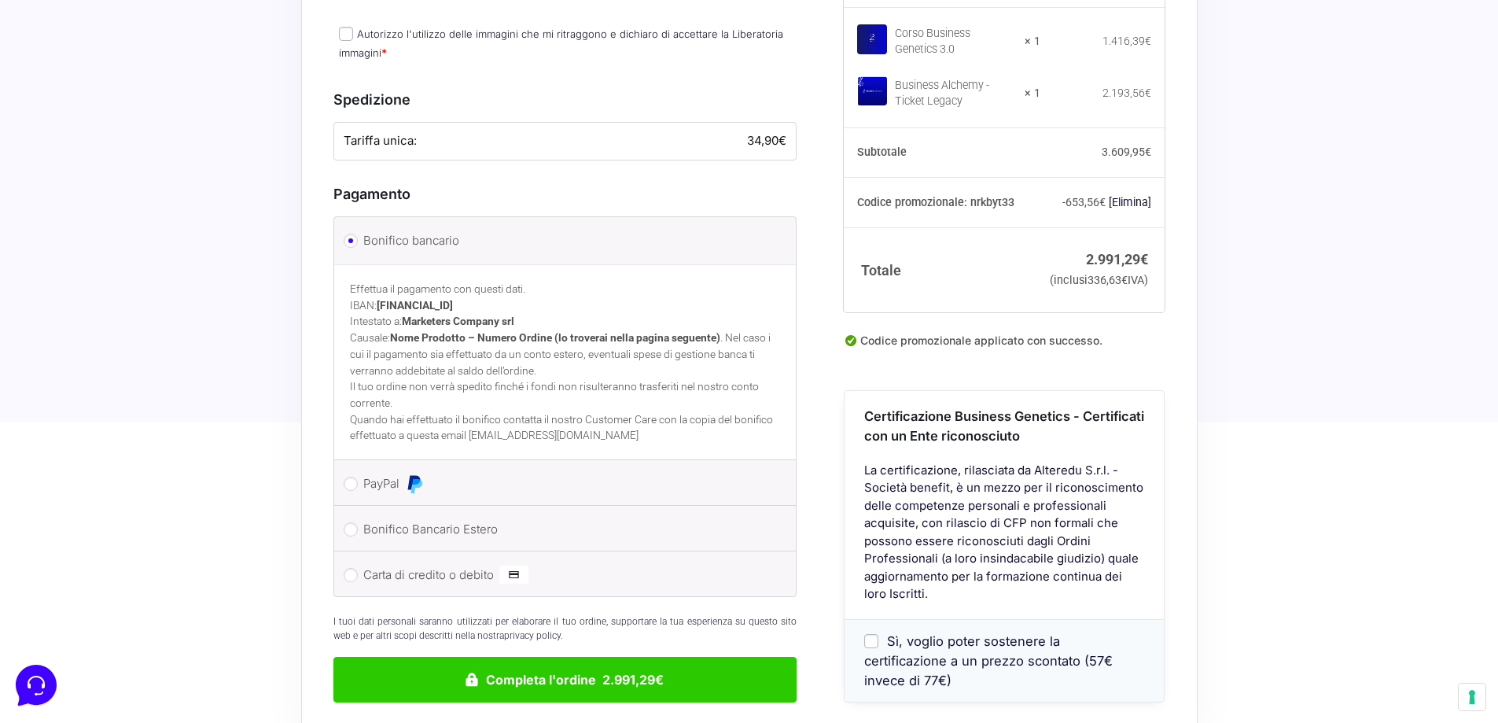
scroll to position [1554, 0]
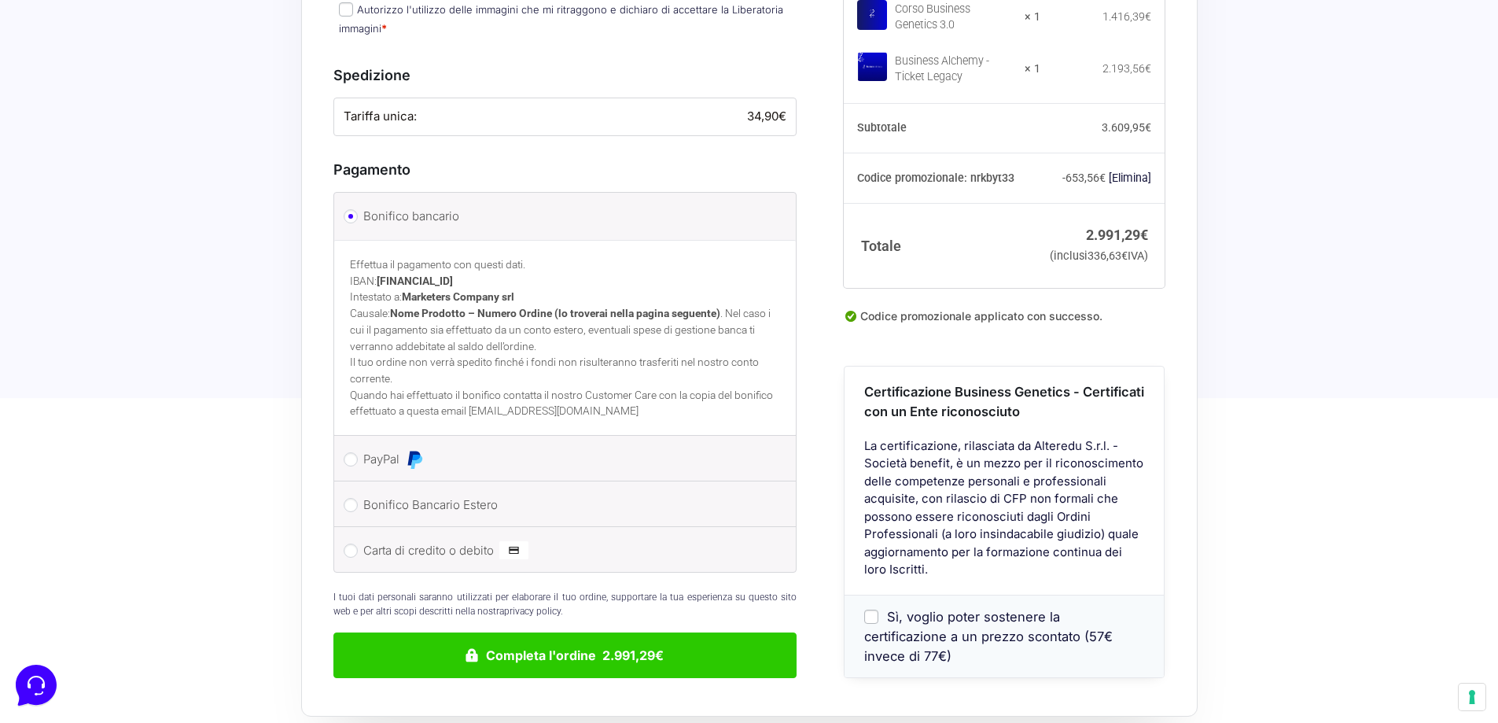
click at [388, 539] on label "Carta di credito o debito" at bounding box center [562, 551] width 399 height 24
click at [358, 543] on input "Carta di credito o debito" at bounding box center [351, 550] width 14 height 14
radio input "true"
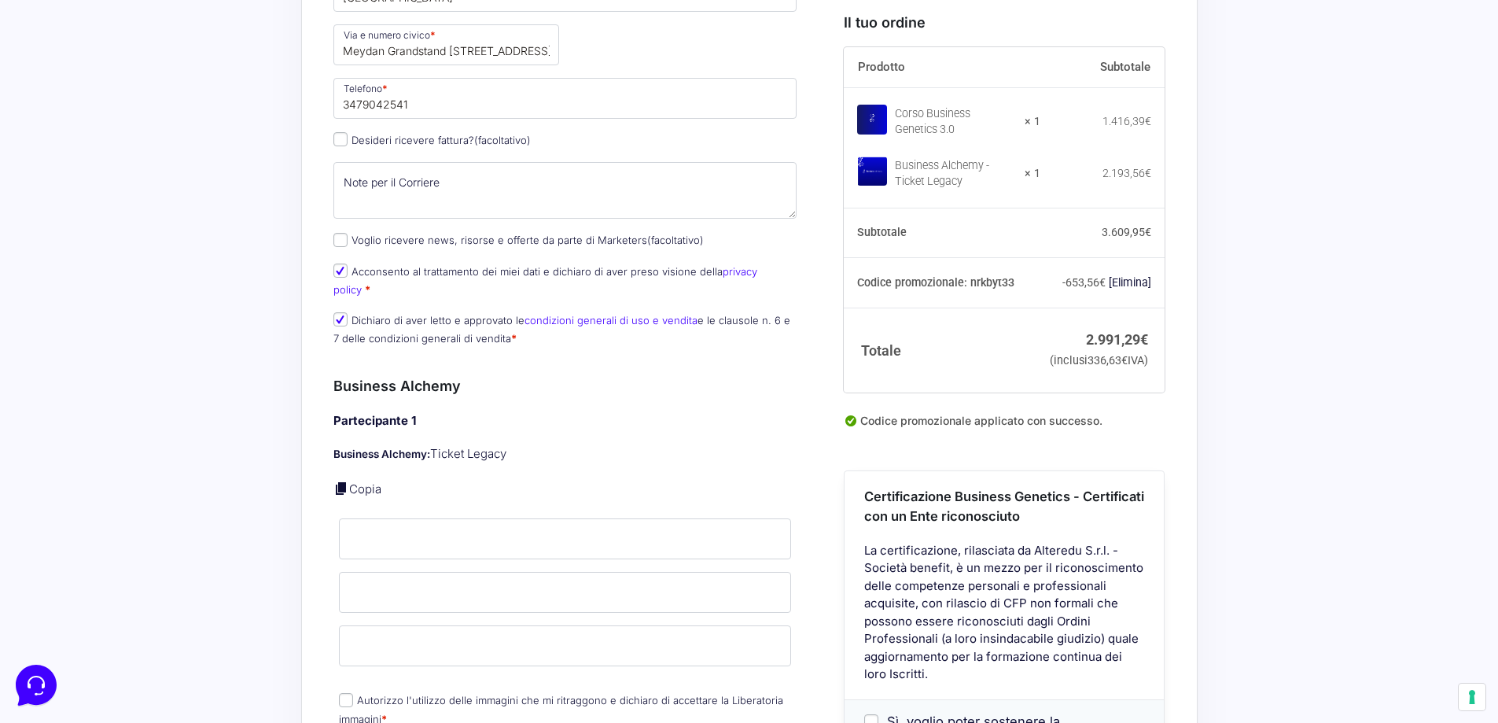
scroll to position [846, 0]
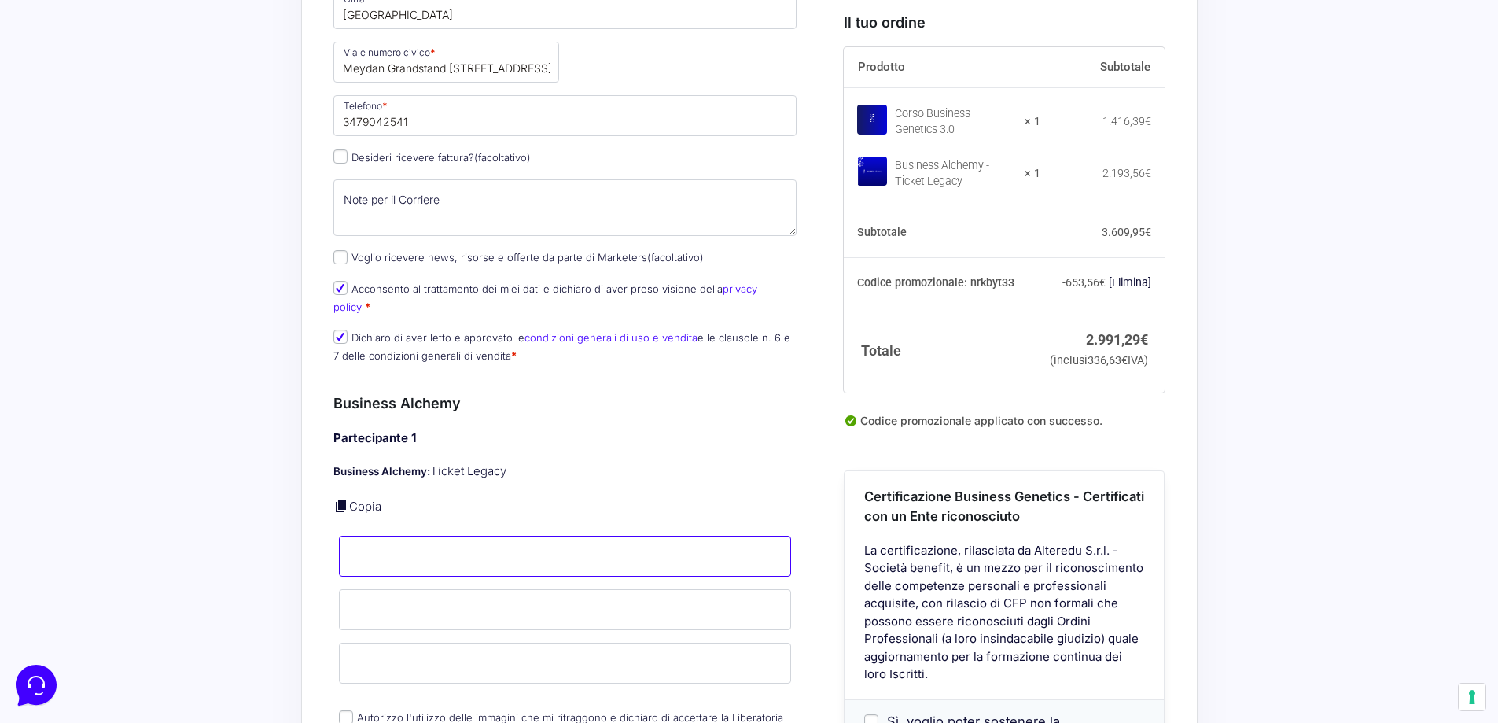
click at [482, 536] on input "Nome *" at bounding box center [565, 556] width 453 height 41
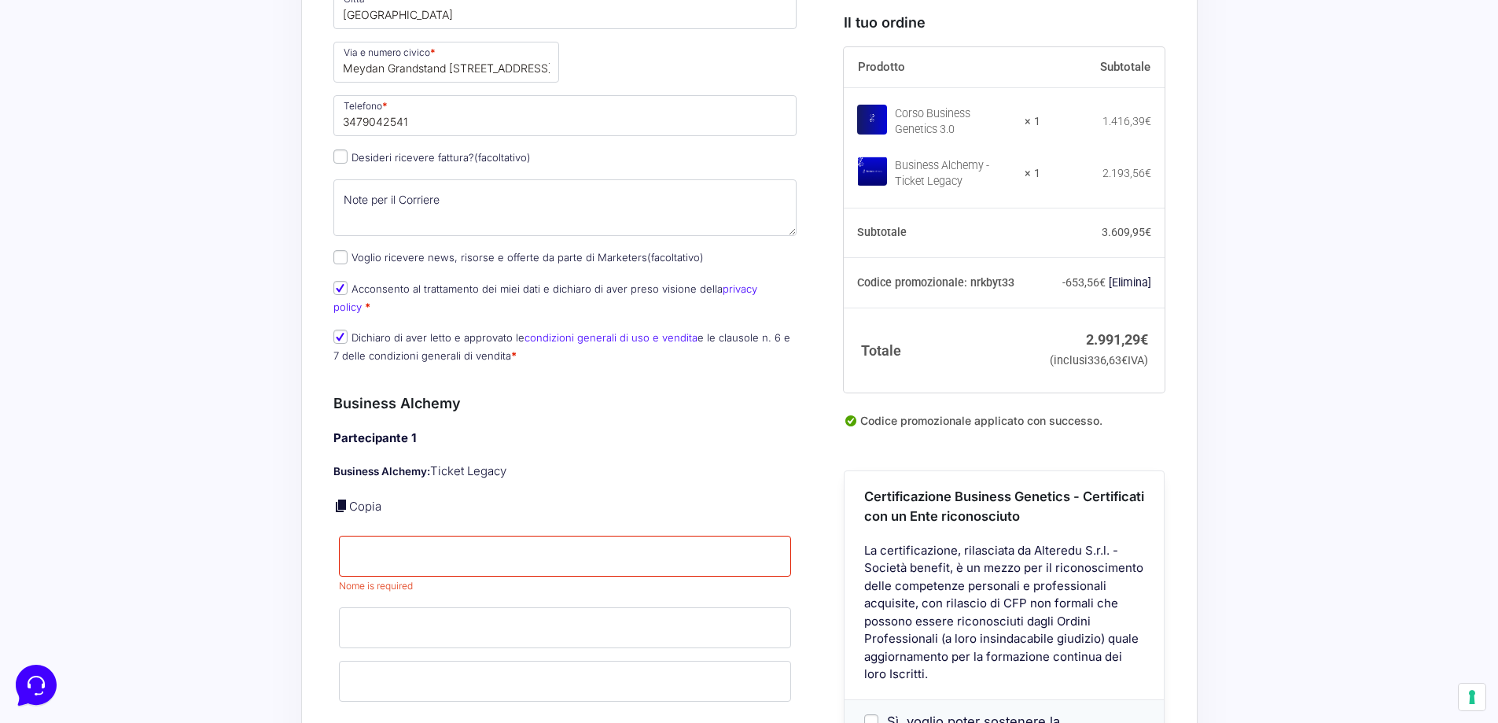
click at [344, 498] on link at bounding box center [341, 506] width 16 height 16
type input "[PERSON_NAME]"
type input "D'Onofrio"
type input "[EMAIL_ADDRESS][DOMAIN_NAME]"
click at [218, 483] on div "Acquisti Protetti Reso Gratuito Pagamenti Flessibili Il codice promozionale "bg…" at bounding box center [749, 510] width 1498 height 2010
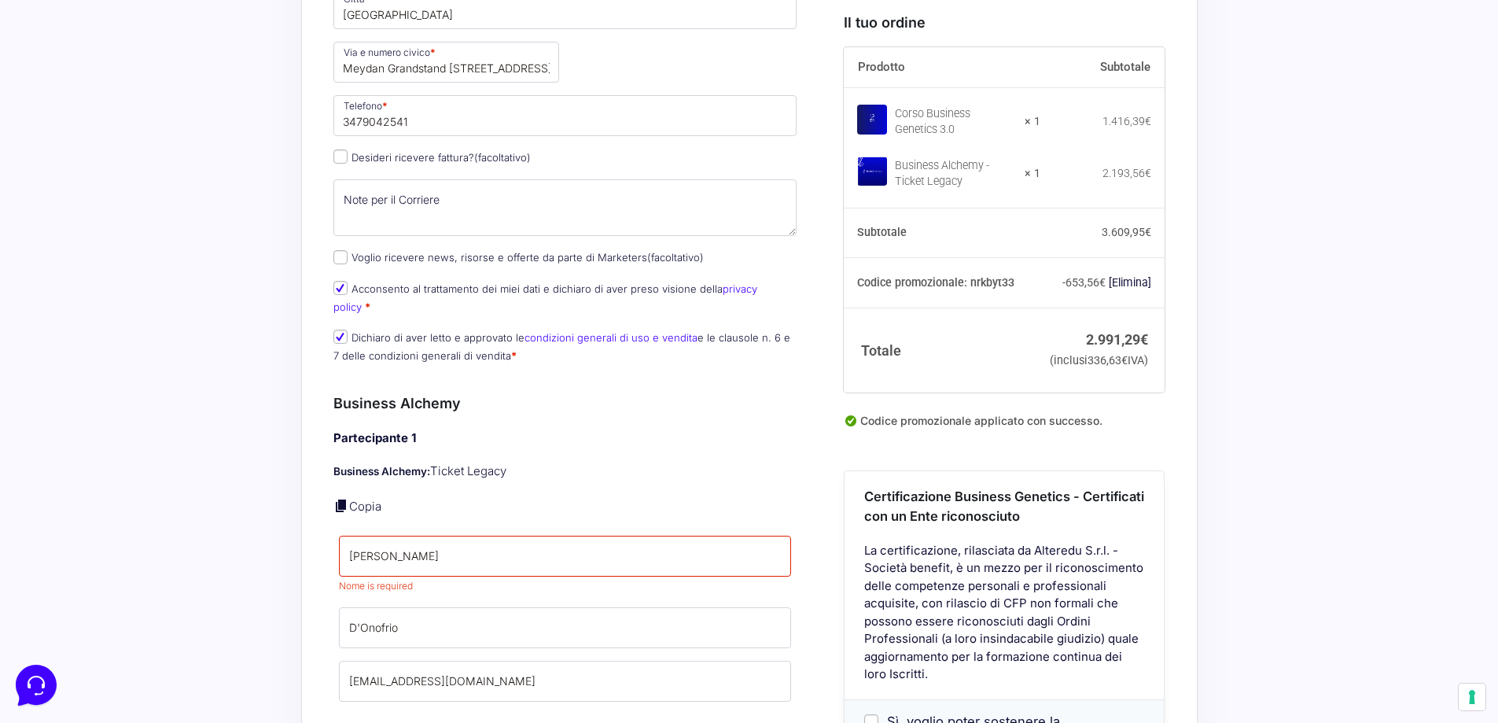
click at [293, 511] on div "Acquisti Protetti Reso Gratuito Pagamenti Flessibili Il codice promozionale "bg…" at bounding box center [749, 510] width 1498 height 2010
click at [421, 540] on input "[PERSON_NAME]" at bounding box center [565, 556] width 453 height 41
type input "[PERSON_NAME]"
click at [237, 534] on div "Acquisti Protetti Reso Gratuito Pagamenti Flessibili Il codice promozionale "bg…" at bounding box center [749, 510] width 1498 height 2010
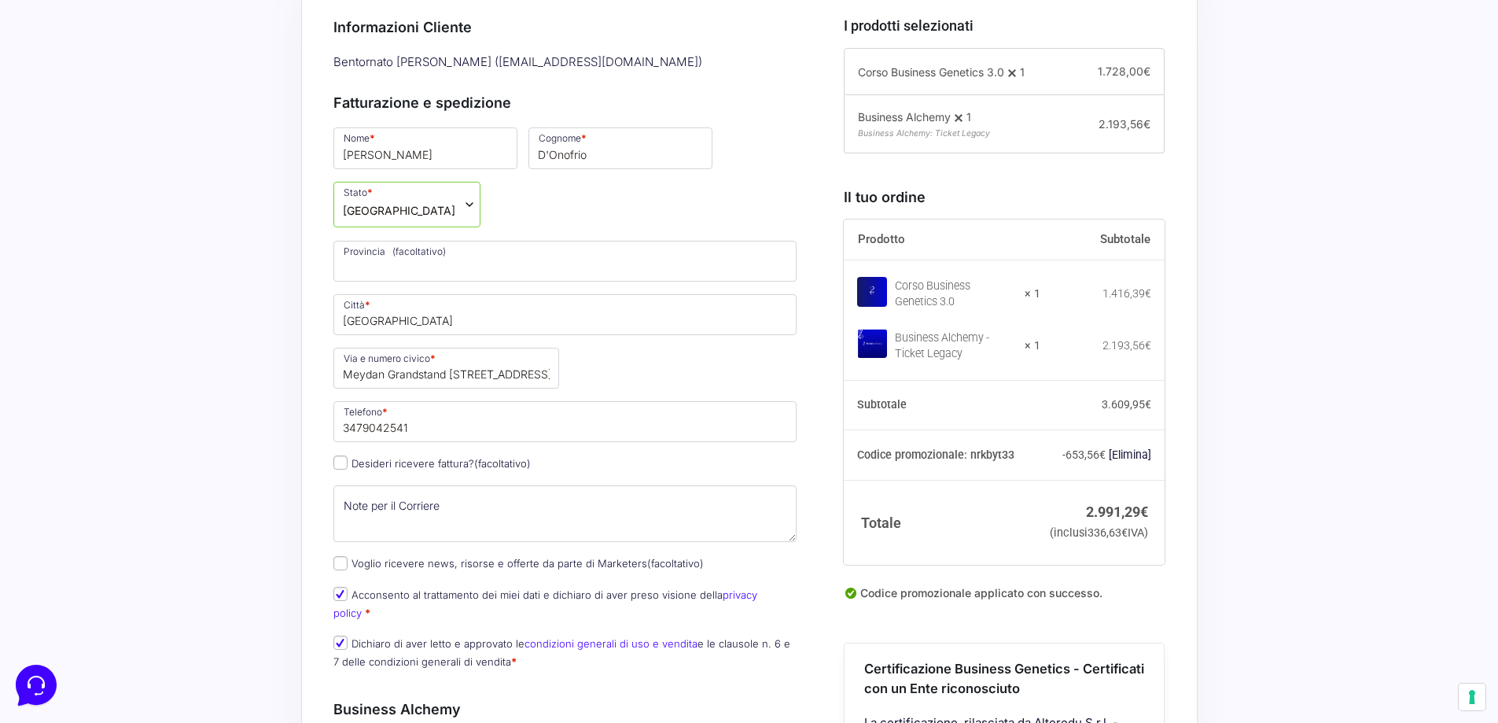
scroll to position [532, 0]
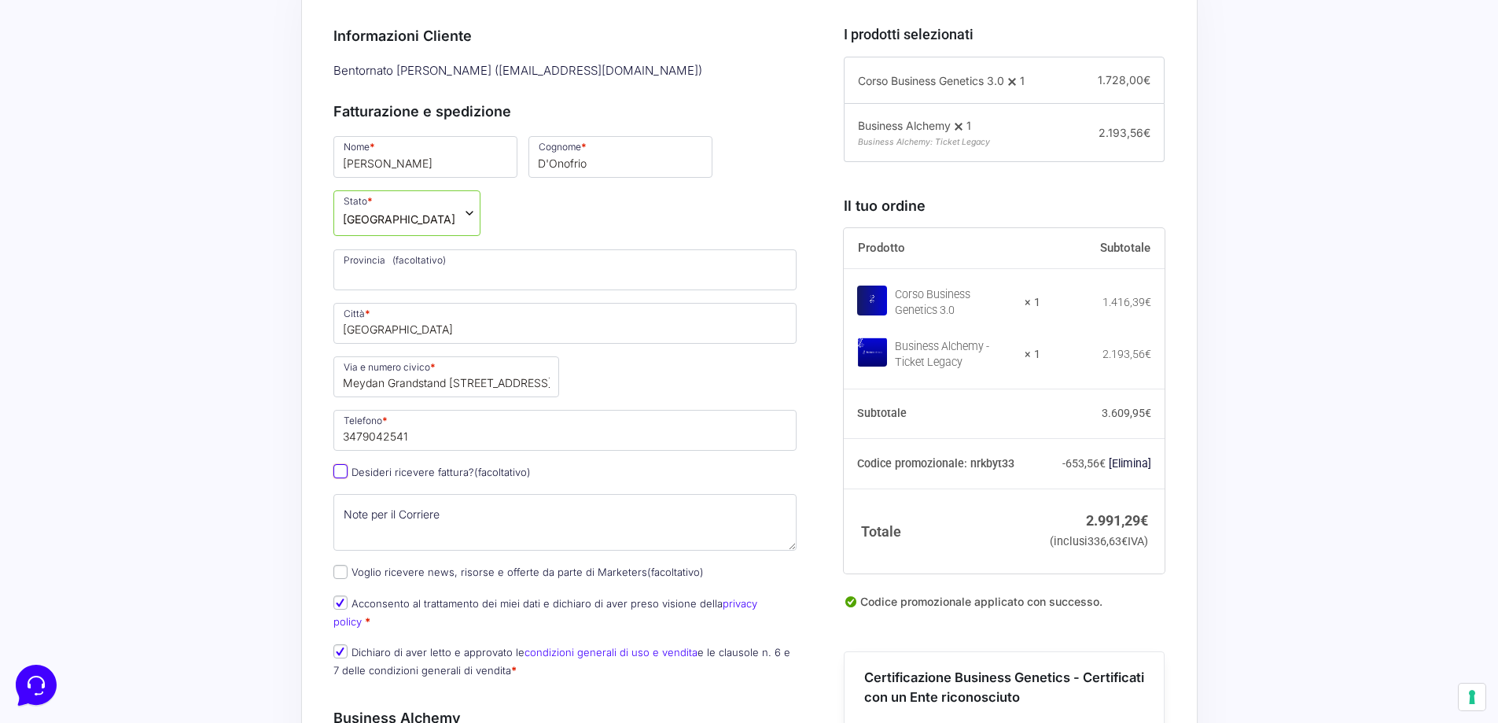
click at [337, 475] on input "Desideri ricevere fattura? (facoltativo)" at bounding box center [340, 471] width 14 height 14
checkbox input "true"
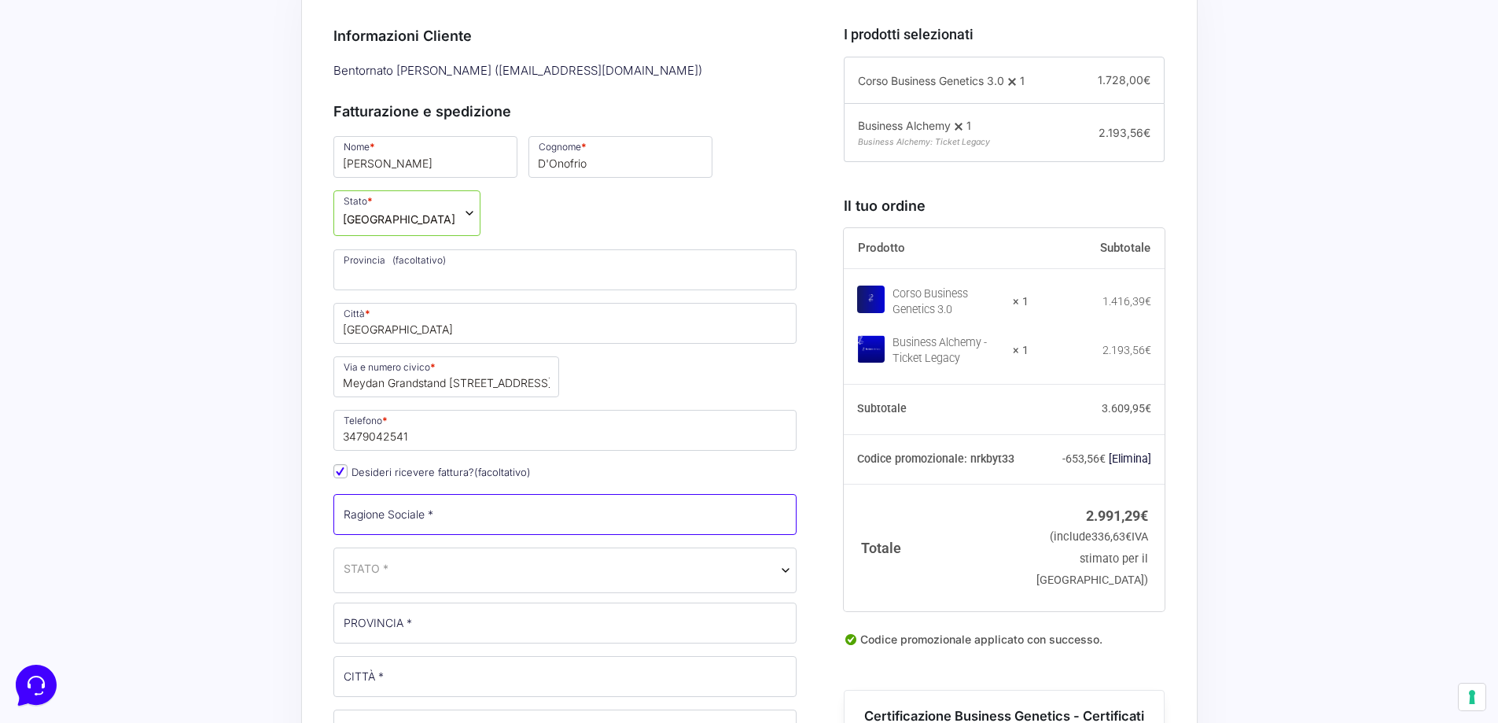
click at [418, 515] on input "Ragione Sociale *" at bounding box center [565, 514] width 464 height 41
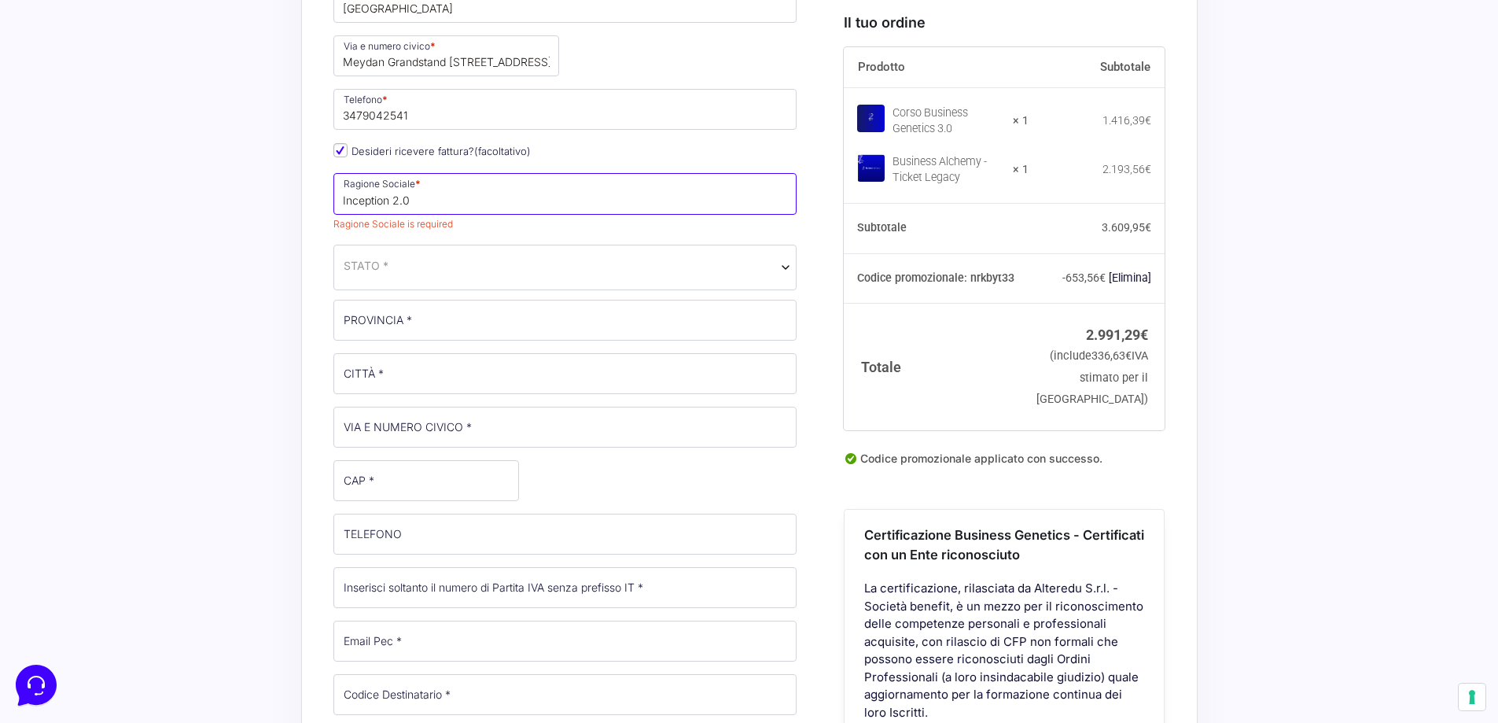
scroll to position [885, 0]
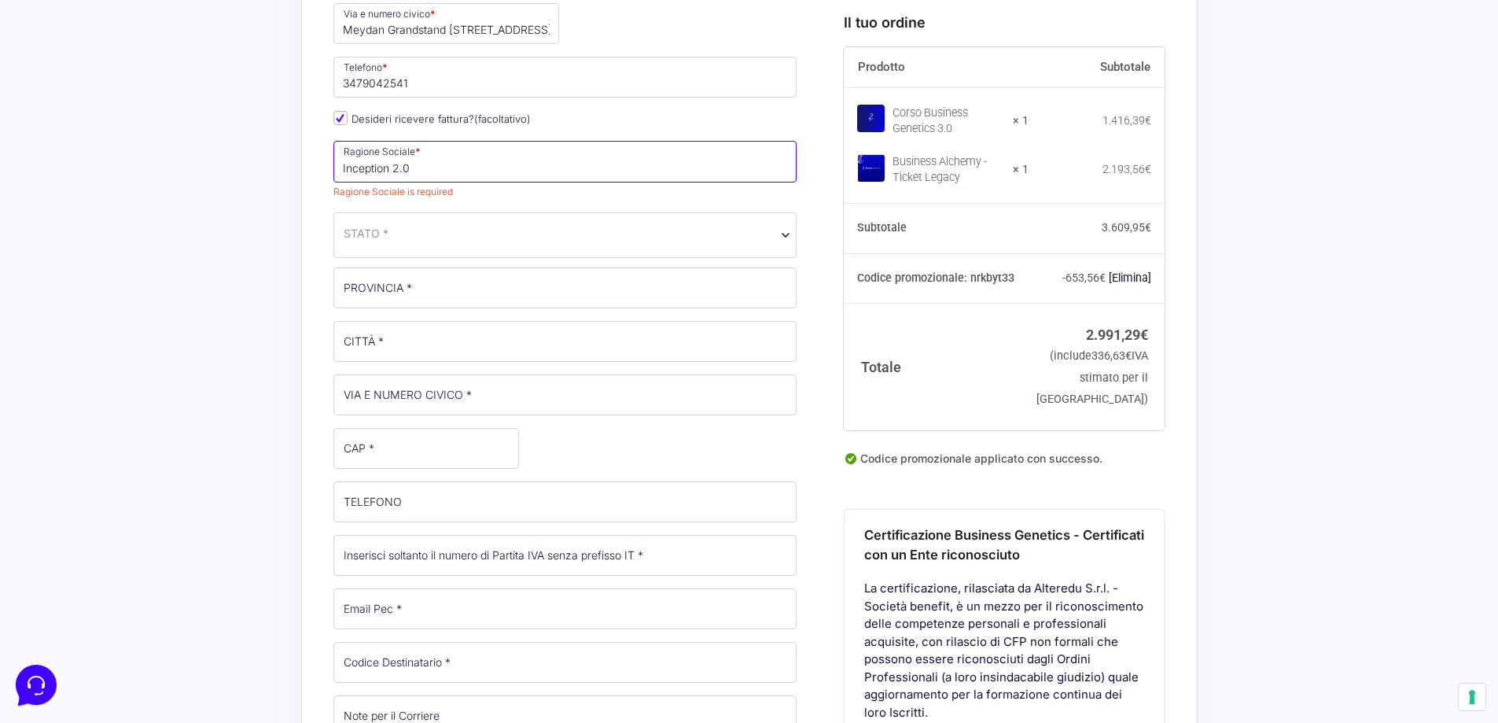
type input "Inception 2.0"
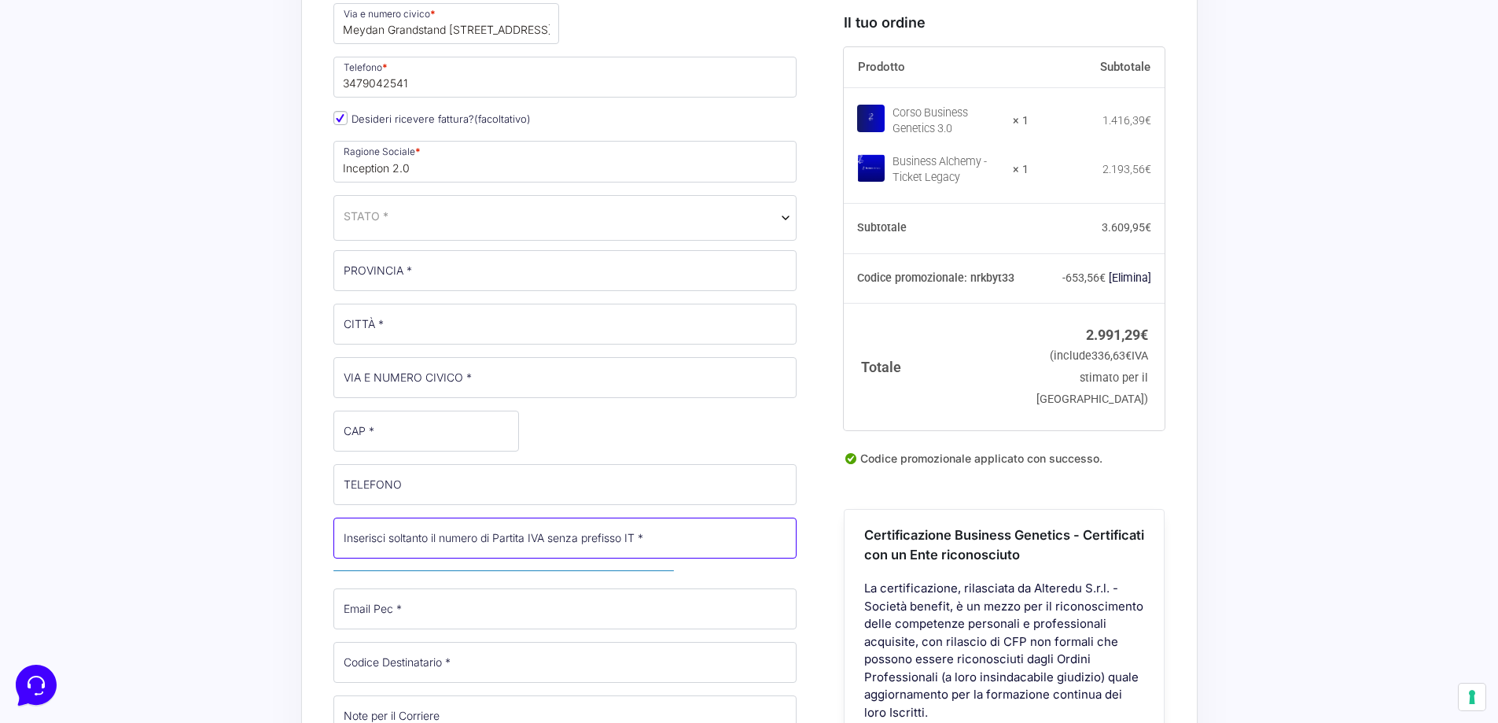
click at [396, 562] on span "Inserisci soltanto il numero di Partita IVA senza prefisso IT" at bounding box center [565, 546] width 464 height 57
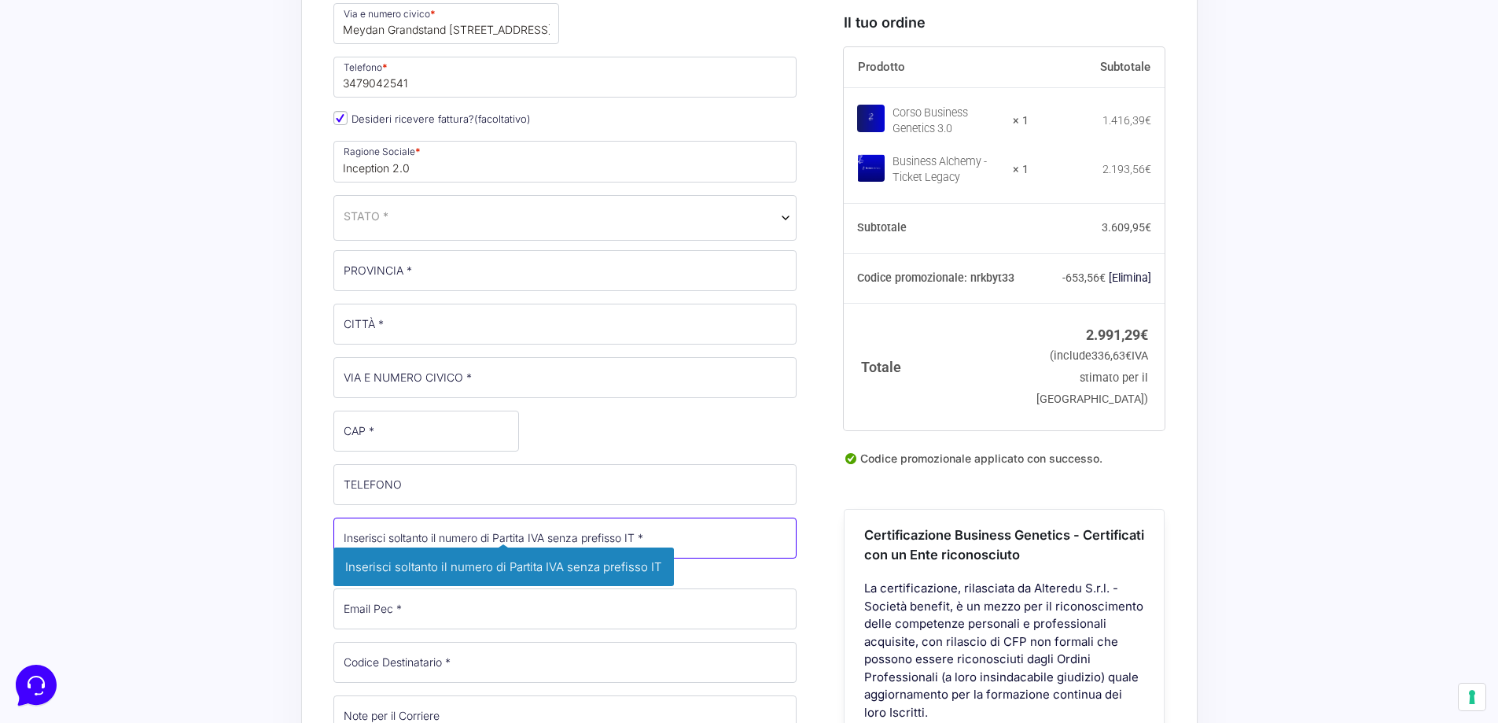
paste input "04628905200"
type input "04628905200"
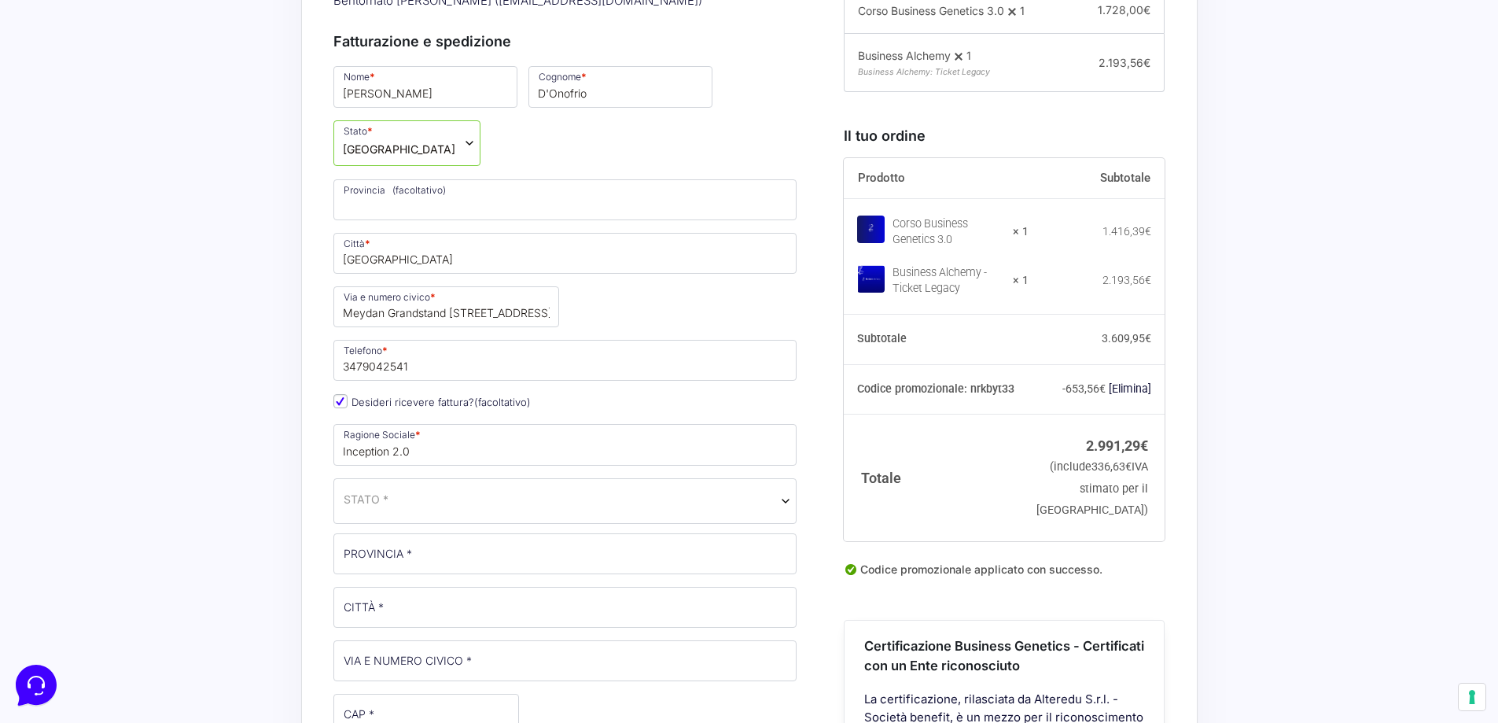
scroll to position [570, 0]
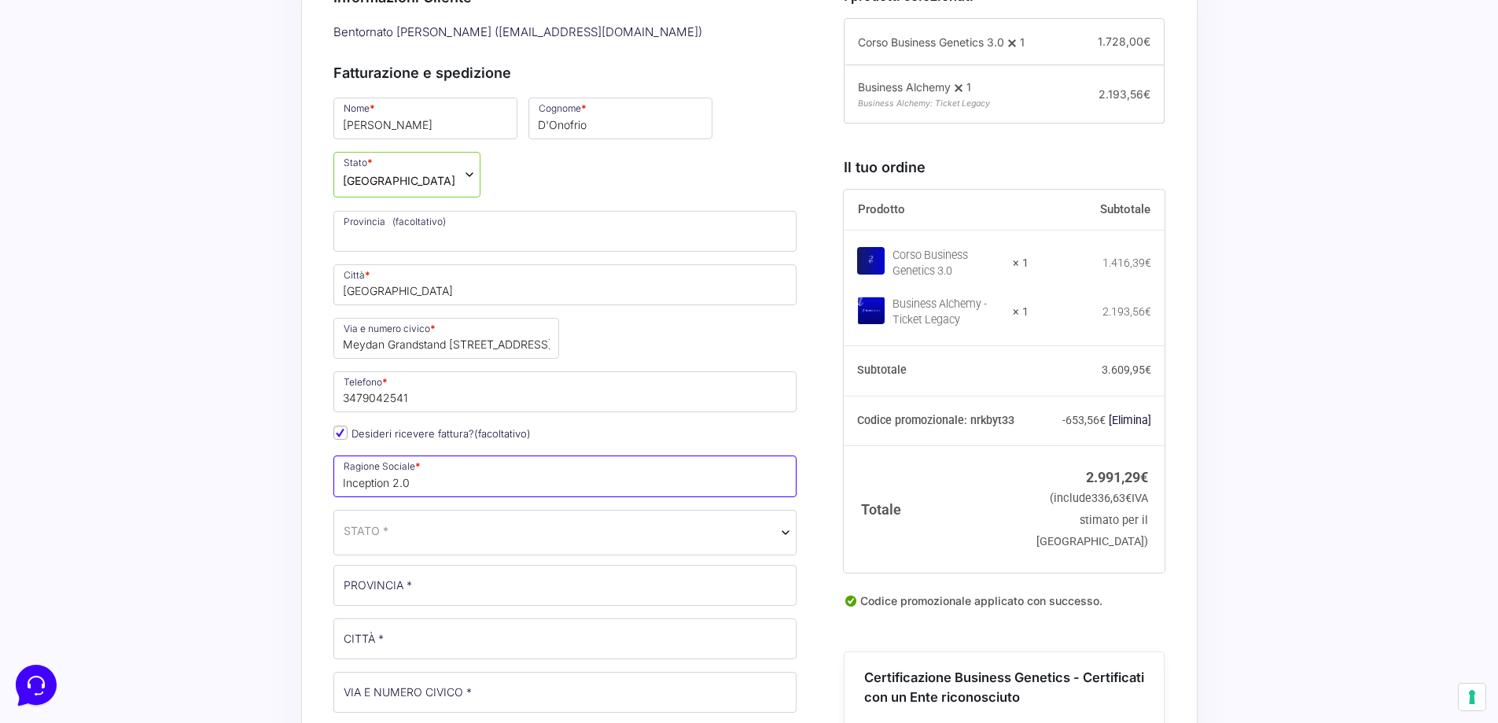
drag, startPoint x: 415, startPoint y: 484, endPoint x: 317, endPoint y: 487, distance: 98.4
paste input "INCEPTION 2.0 L.L.C-FZ"
type input "INCEPTION 2.0 L.L.C-FZ"
click at [359, 543] on span "STATO *" at bounding box center [565, 533] width 464 height 46
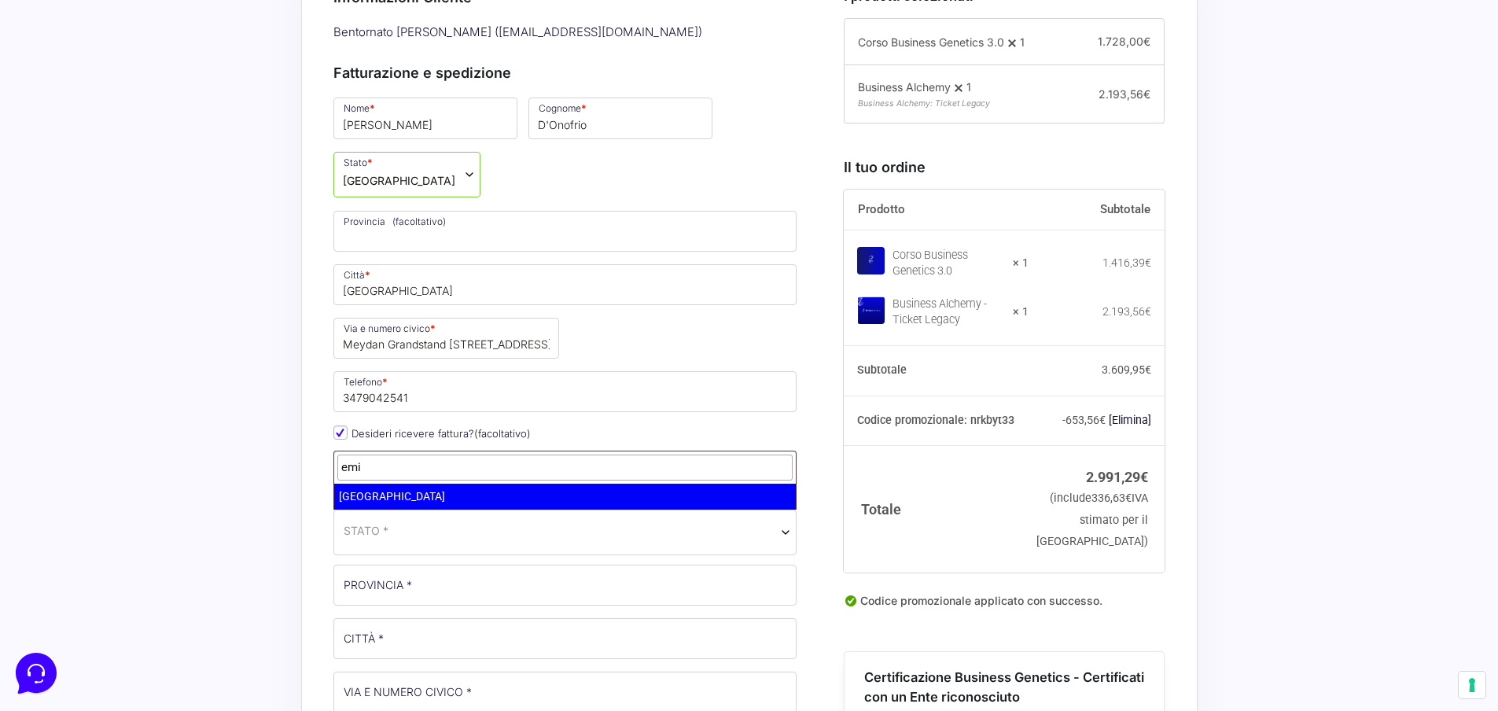
type input "emi"
select select "AE"
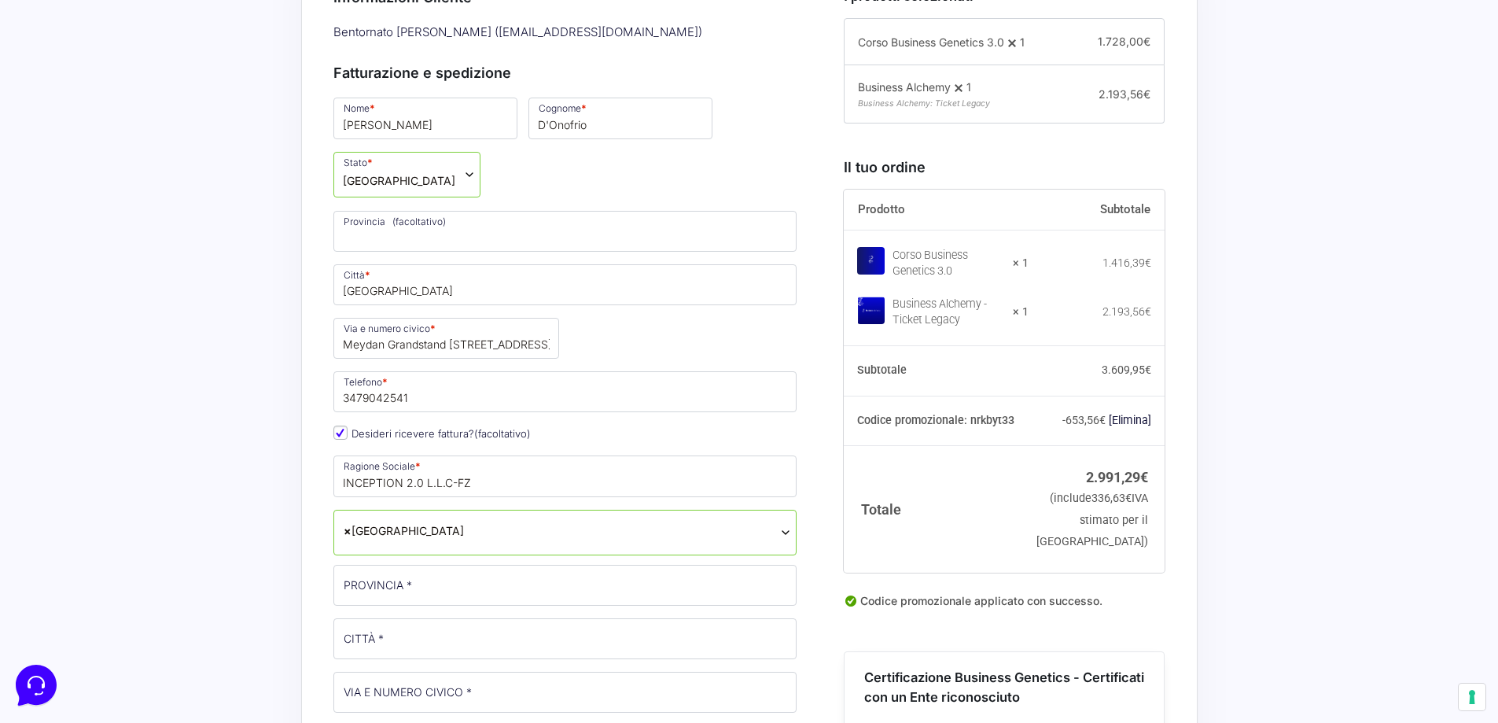
click at [377, 595] on input "PROVINCIA *" at bounding box center [565, 585] width 464 height 41
type input "[GEOGRAPHIC_DATA]"
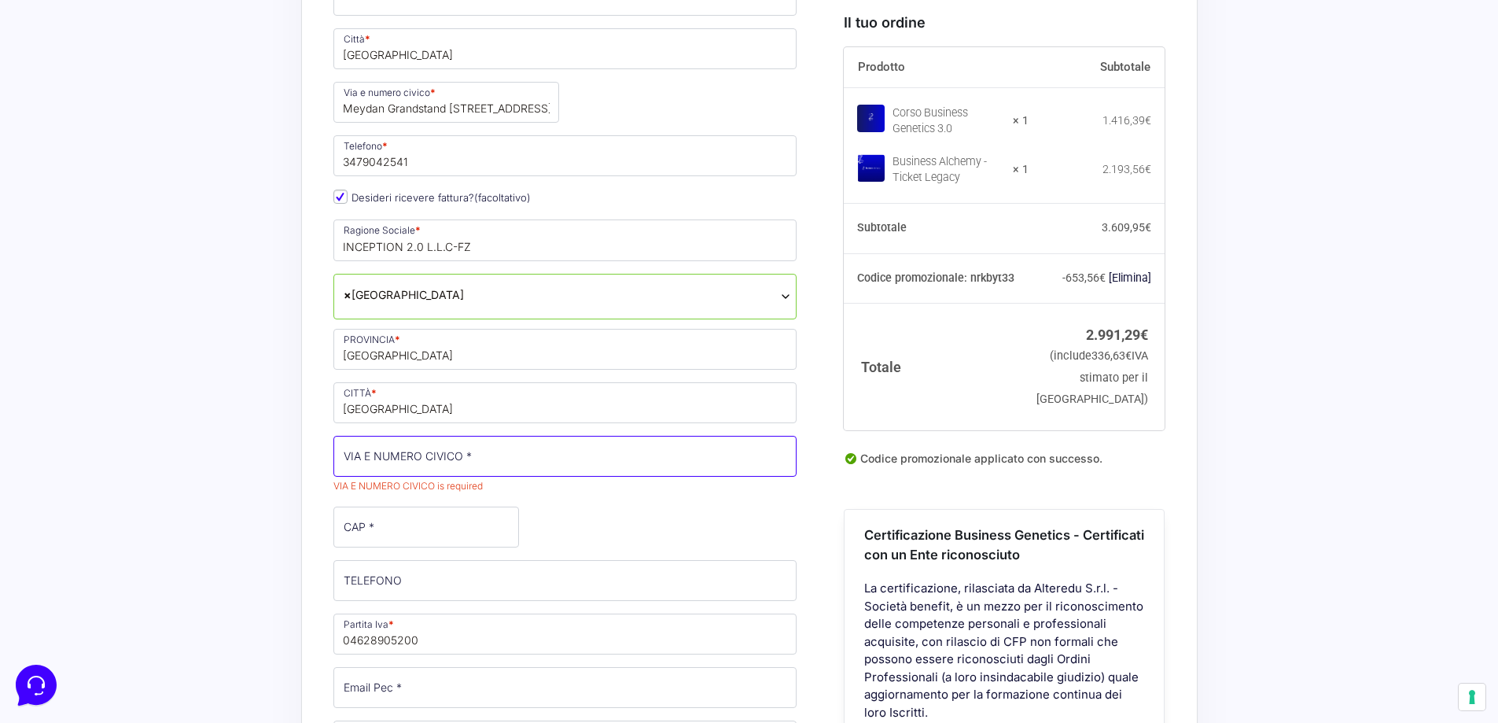
click at [374, 455] on input "VIA E NUMERO CIVICO *" at bounding box center [565, 456] width 464 height 41
paste input "Meydan Grandstand [STREET_ADDRESS]"
type input "Meydan Grandstand [STREET_ADDRESS]"
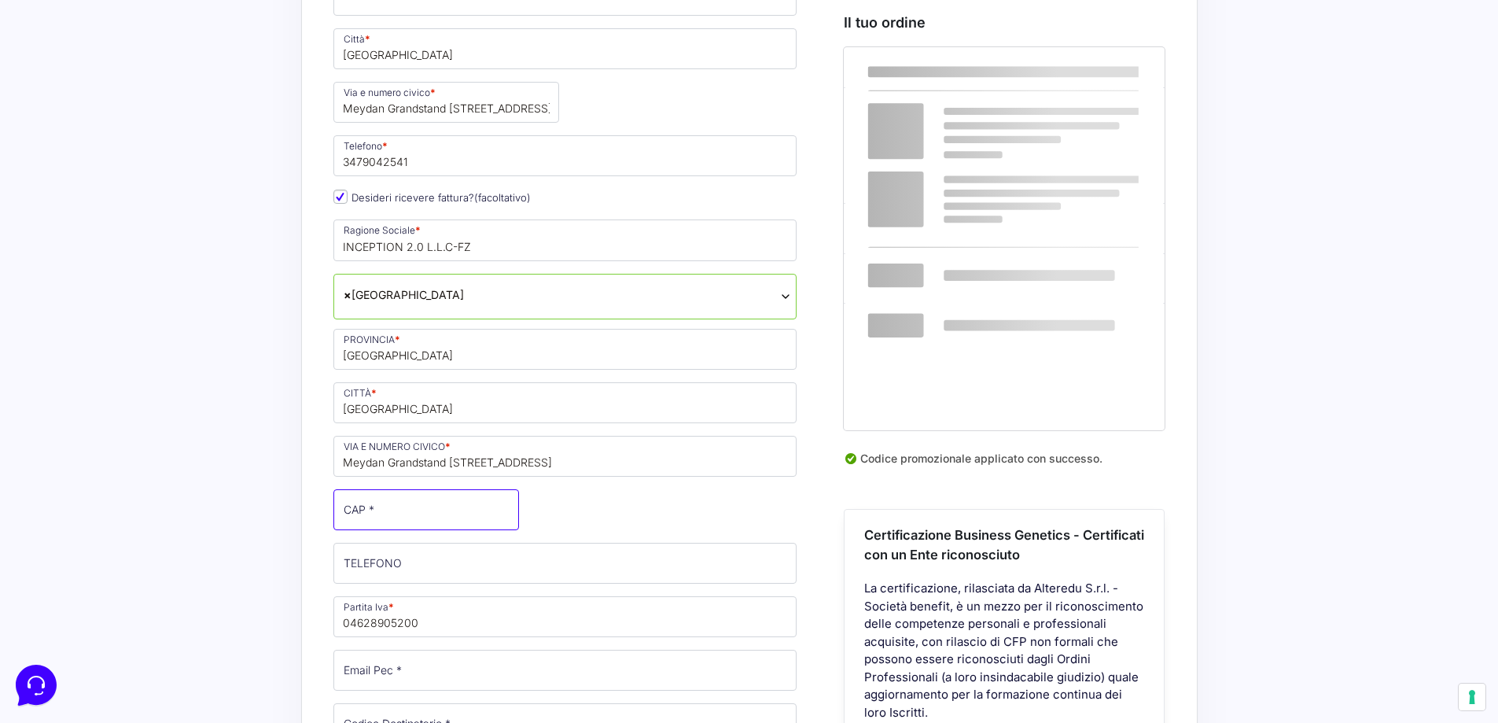
click at [378, 529] on input "CAP *" at bounding box center [426, 509] width 186 height 41
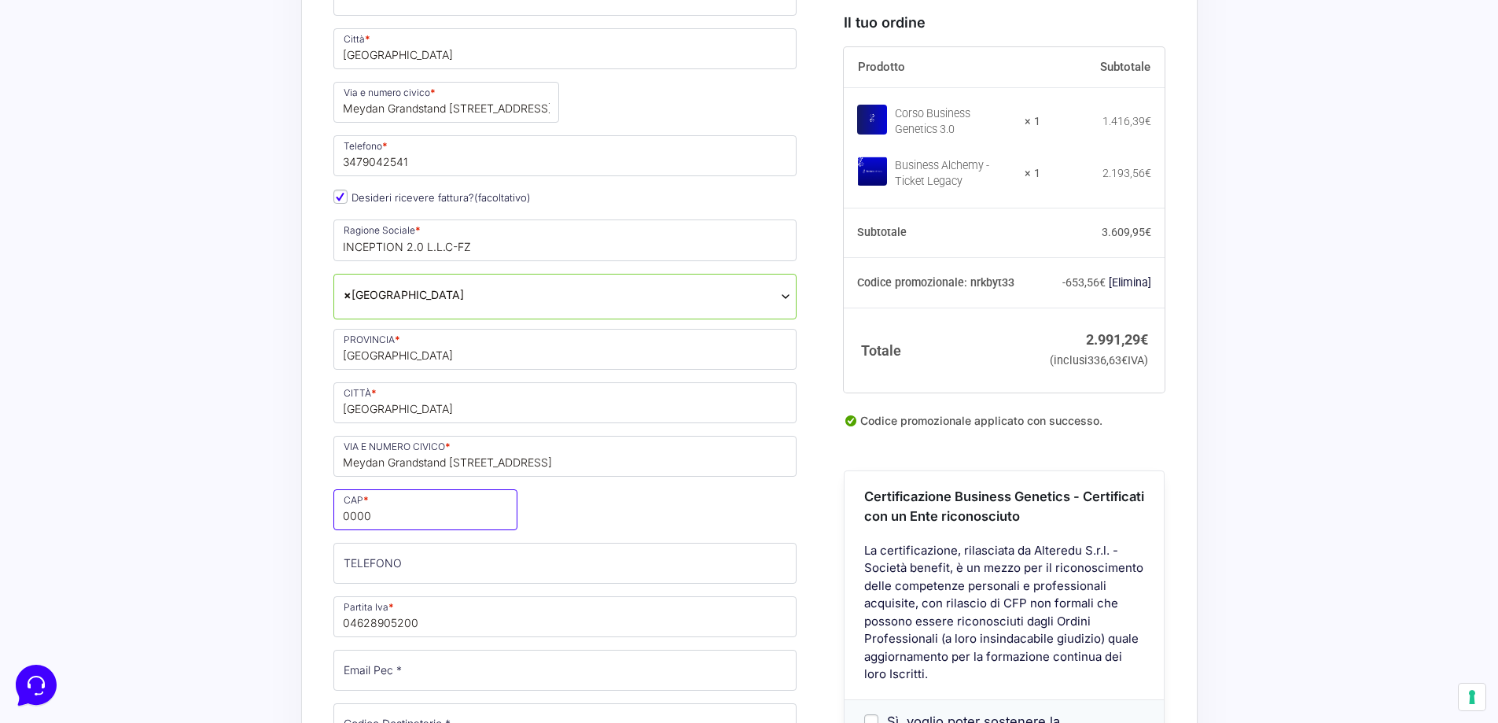
type input "0000"
drag, startPoint x: 412, startPoint y: 514, endPoint x: 284, endPoint y: 517, distance: 128.2
paste input "00000"
type input "00000"
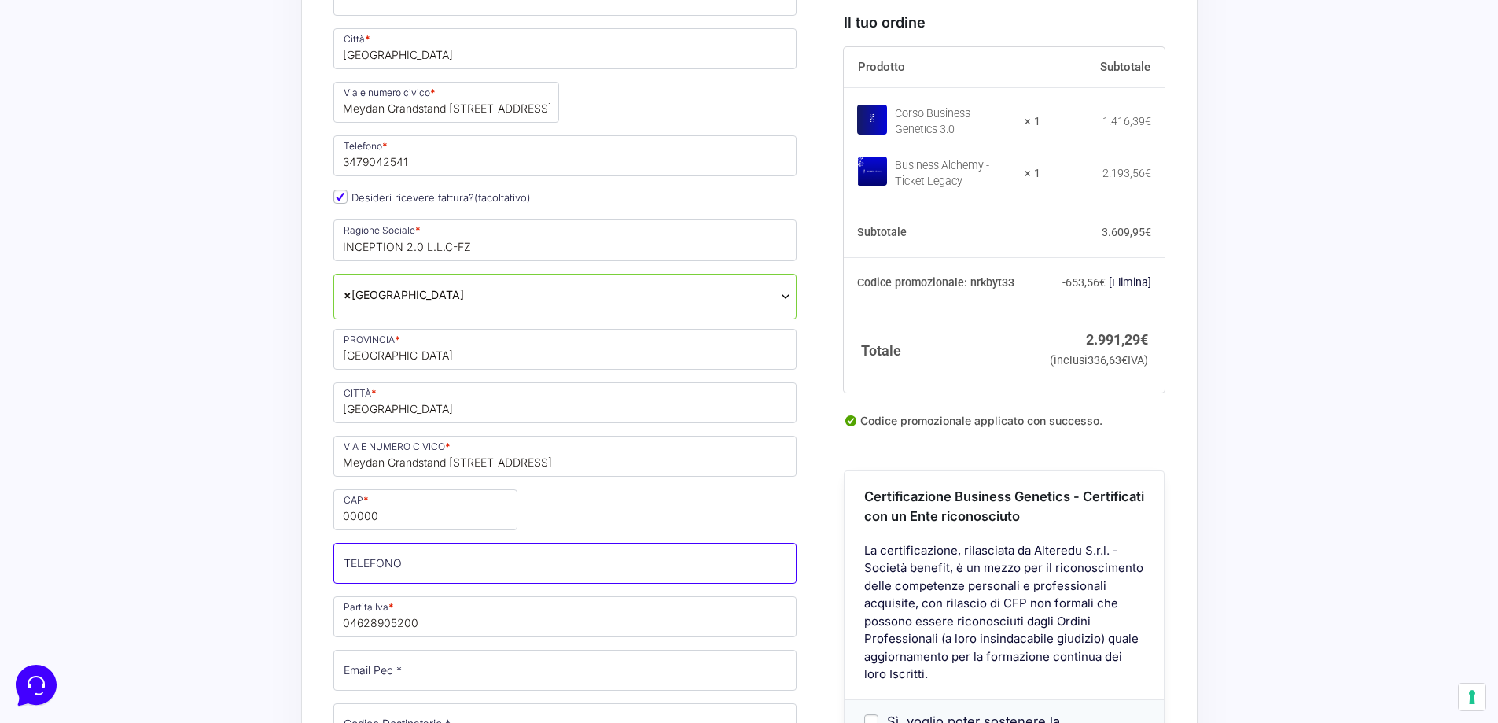
click at [437, 563] on input "TELEFONO (facoltativo)" at bounding box center [565, 563] width 464 height 41
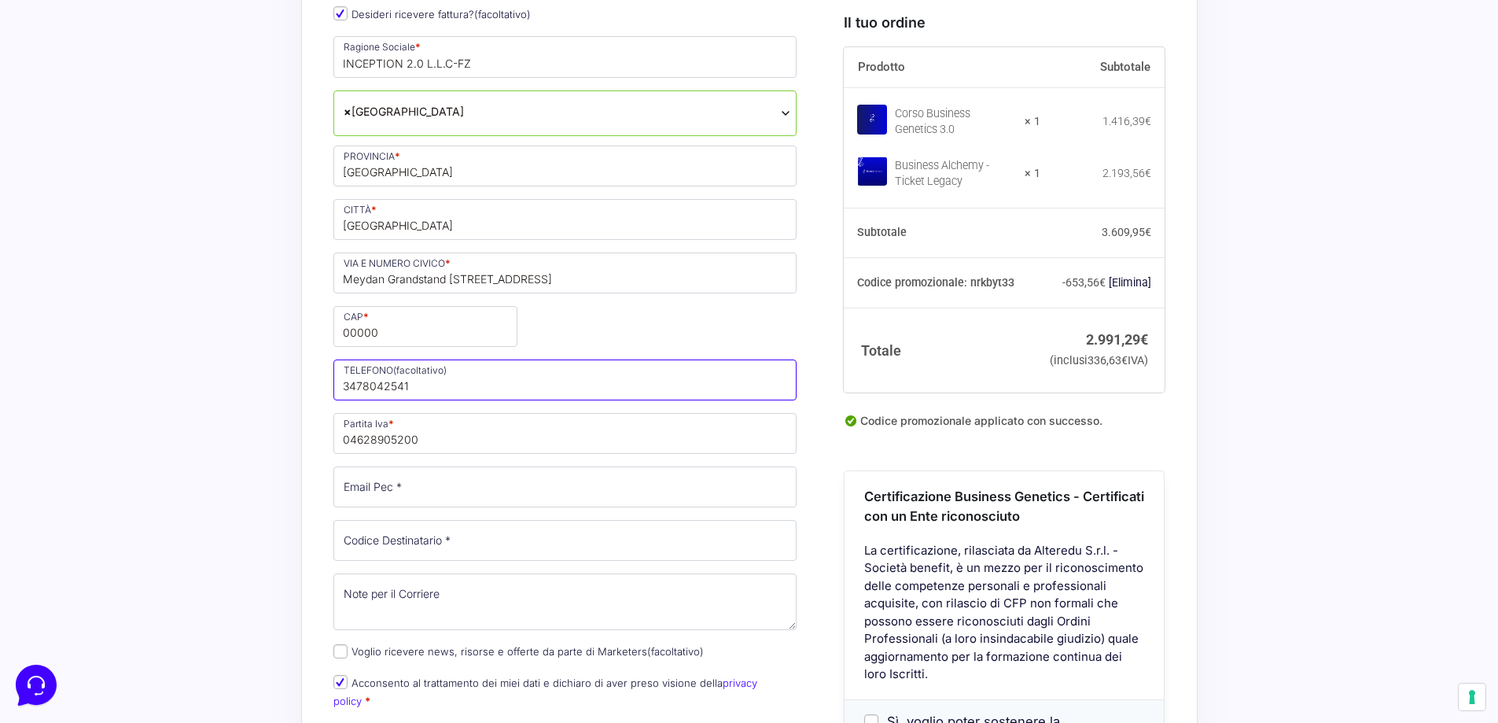
scroll to position [1042, 0]
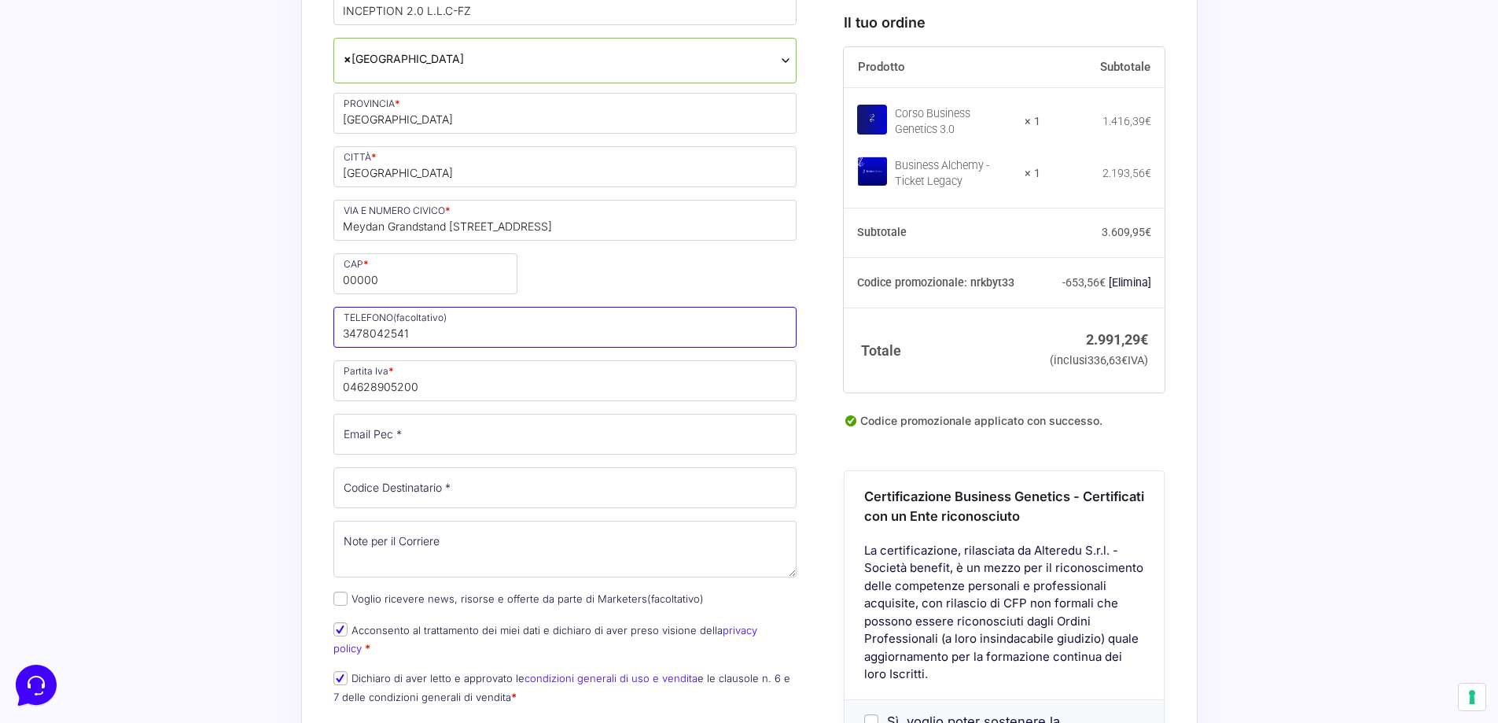
type input "3478042541"
click at [444, 436] on input "Email Pec *" at bounding box center [565, 434] width 464 height 41
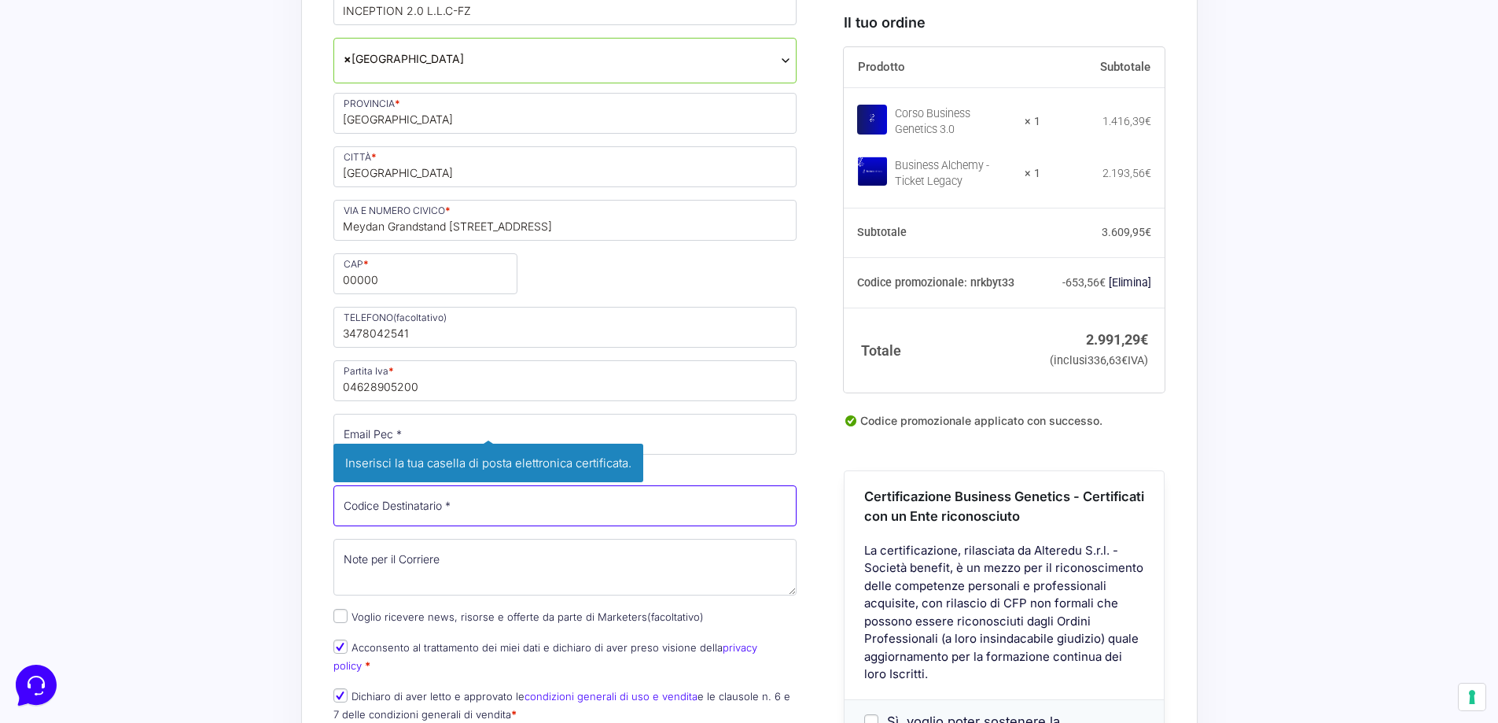
click at [450, 514] on input "Codice Destinatario *" at bounding box center [565, 505] width 464 height 41
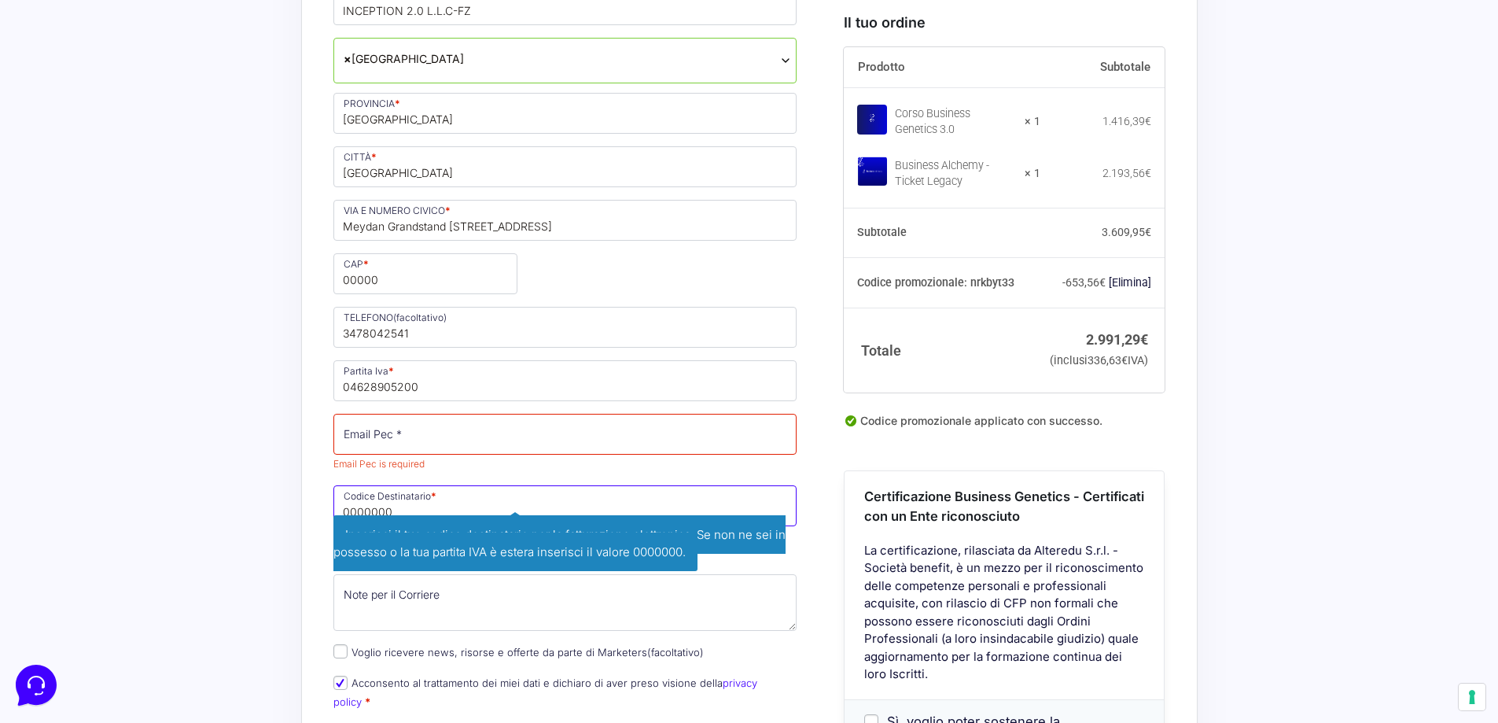
type input "0000000"
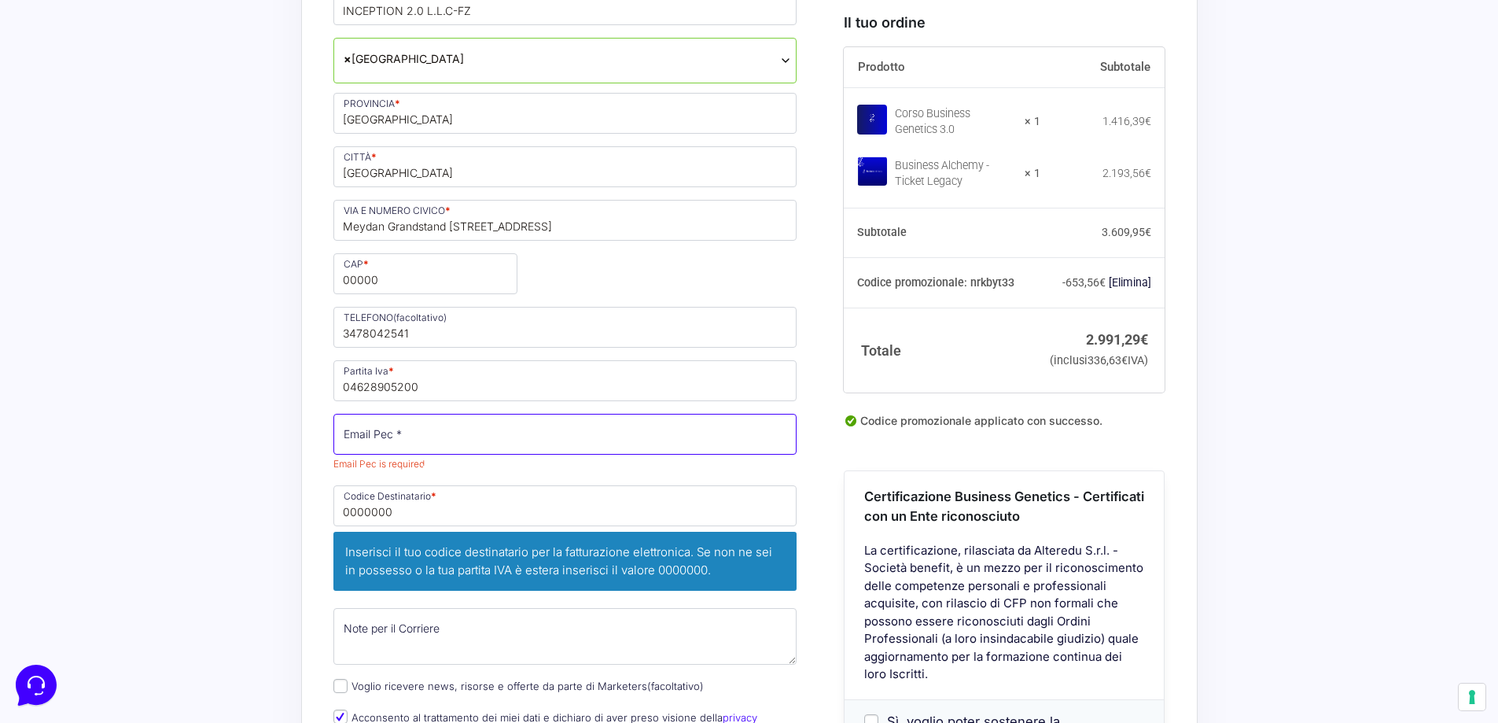
click at [413, 423] on input "Email Pec *" at bounding box center [565, 434] width 464 height 41
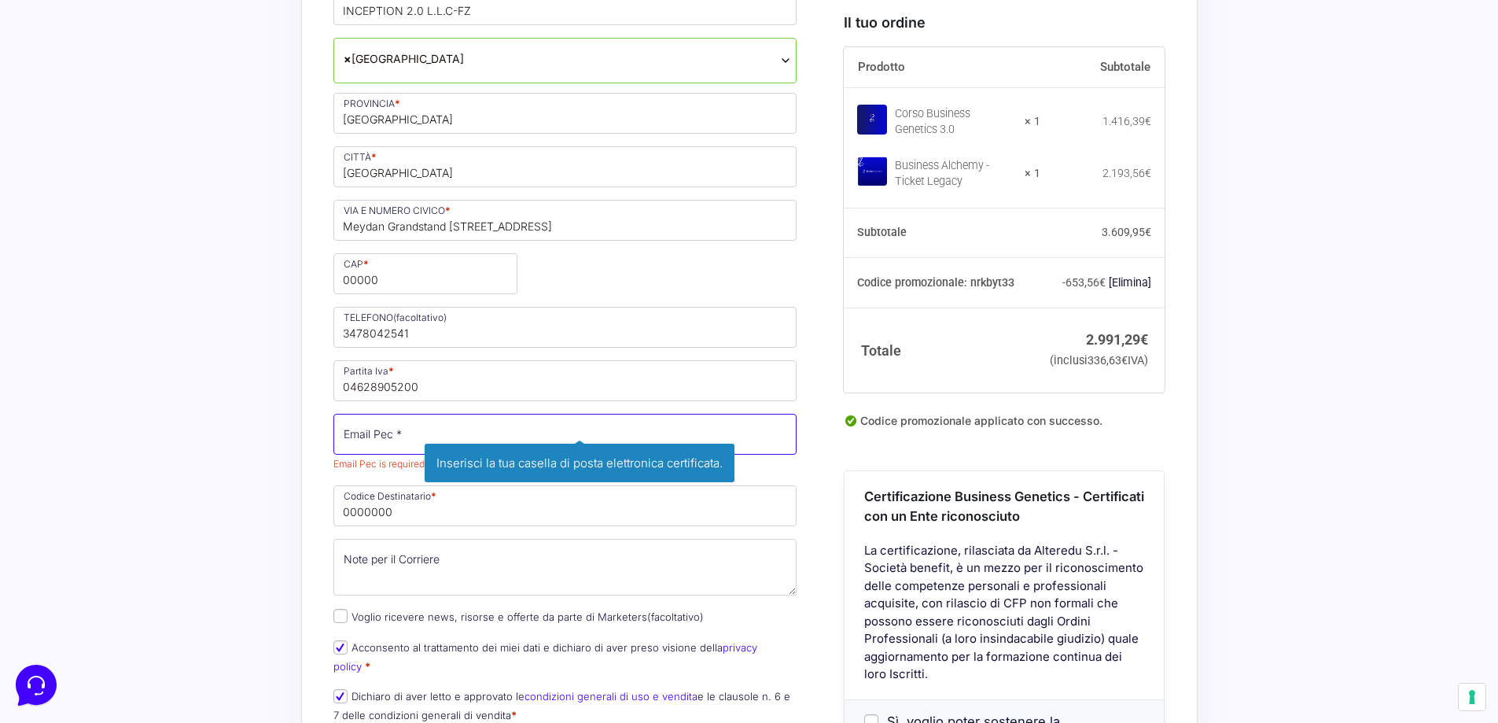
paste input "[PERSON_NAME][EMAIL_ADDRESS][DOMAIN_NAME]"
type input "[PERSON_NAME][EMAIL_ADDRESS][DOMAIN_NAME]"
click at [242, 378] on div "Acquisti Protetti Reso Gratuito Pagamenti Flessibili Il codice promozionale "bg…" at bounding box center [749, 583] width 1498 height 2548
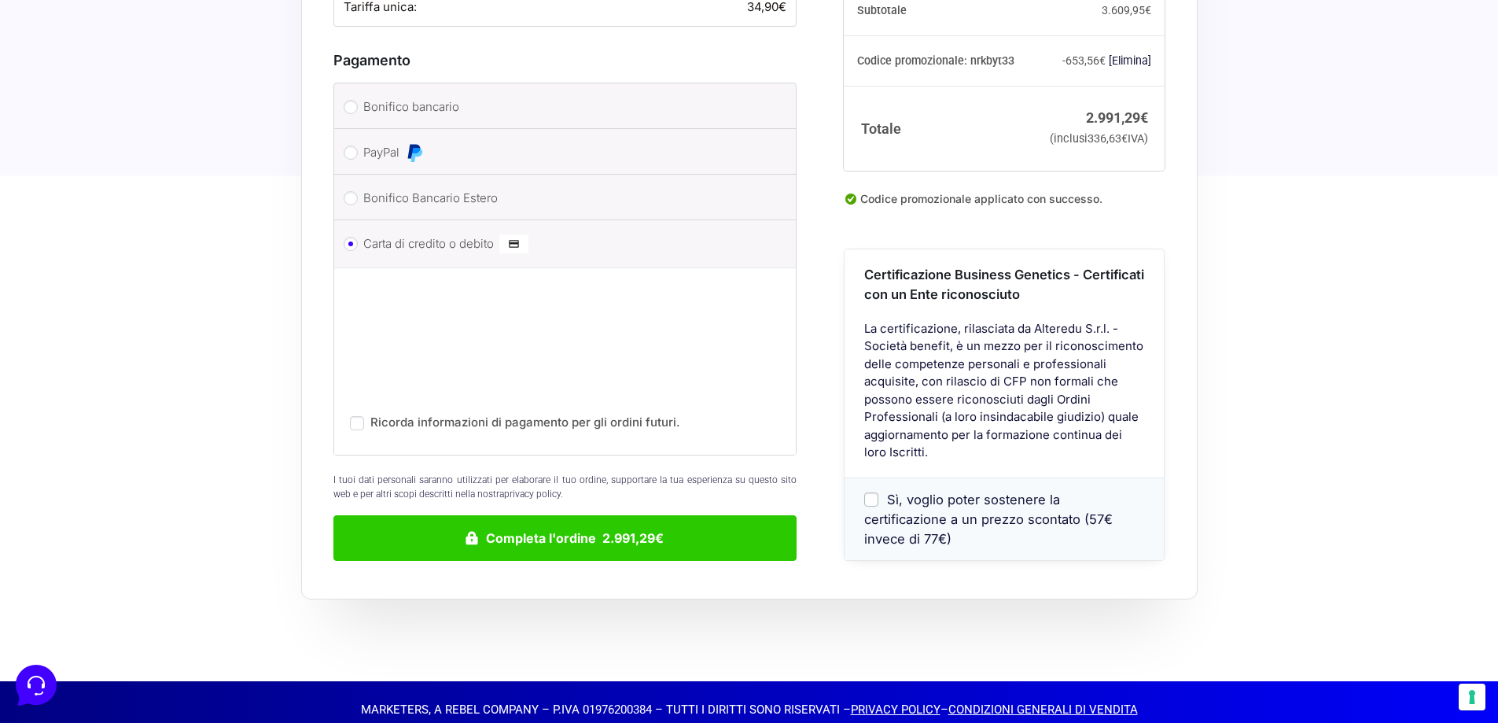
scroll to position [2205, 0]
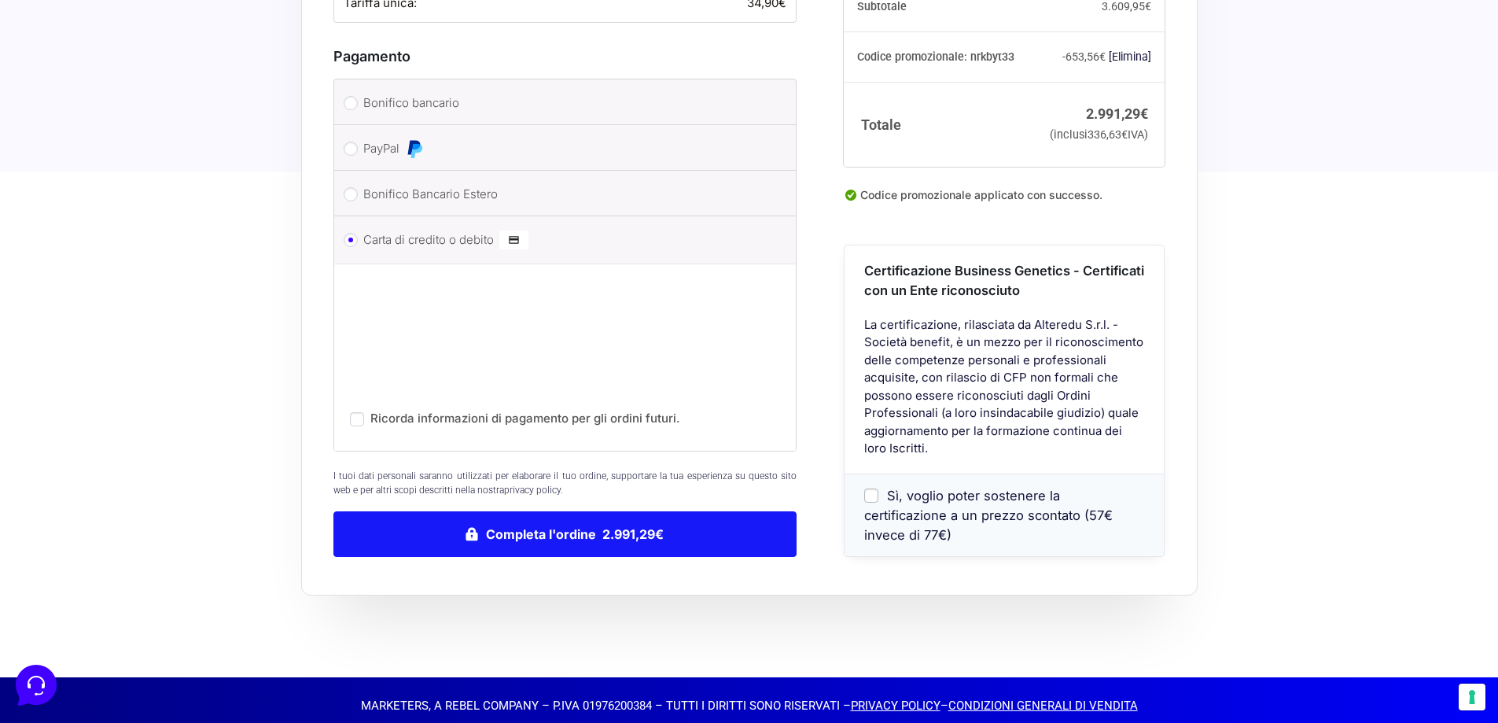
click at [664, 511] on button "Completa l'ordine 2.991,29€" at bounding box center [565, 534] width 464 height 46
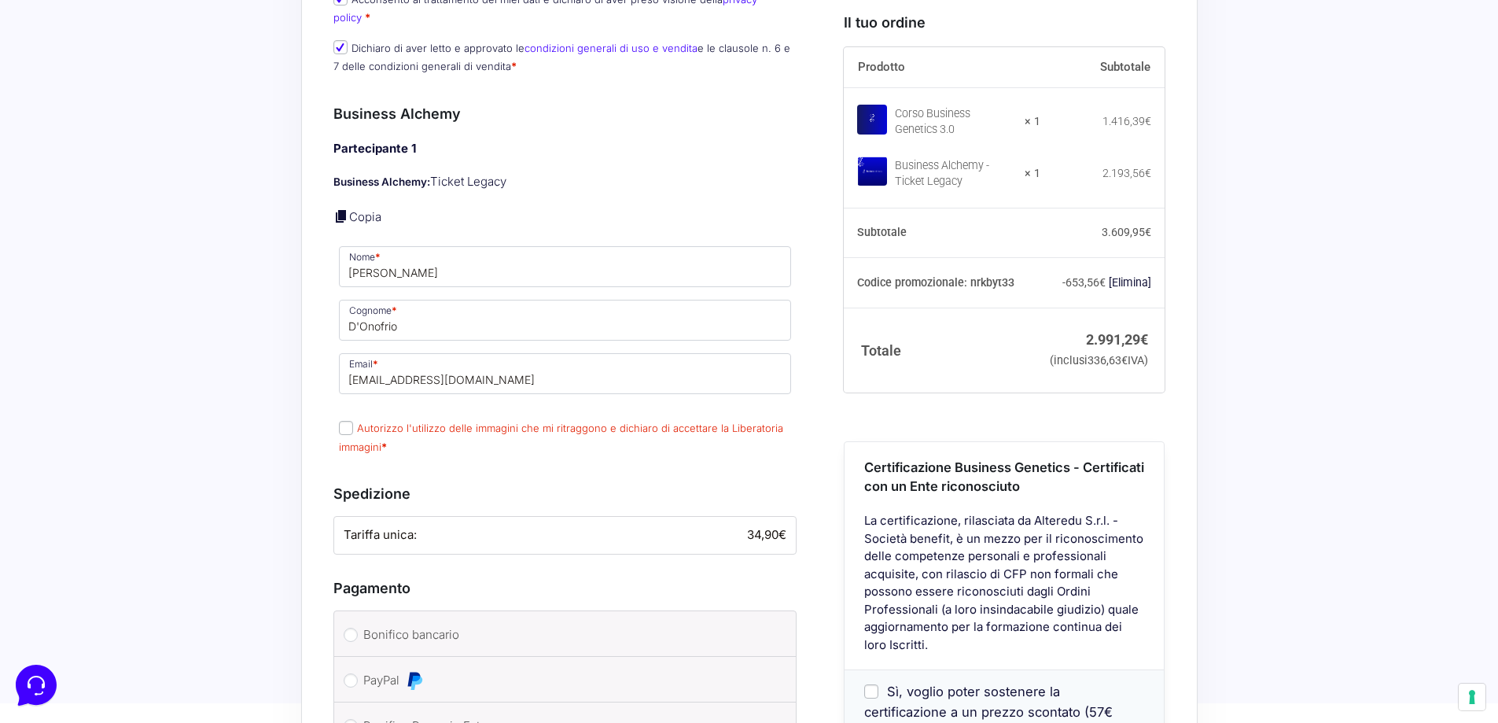
scroll to position [1719, 0]
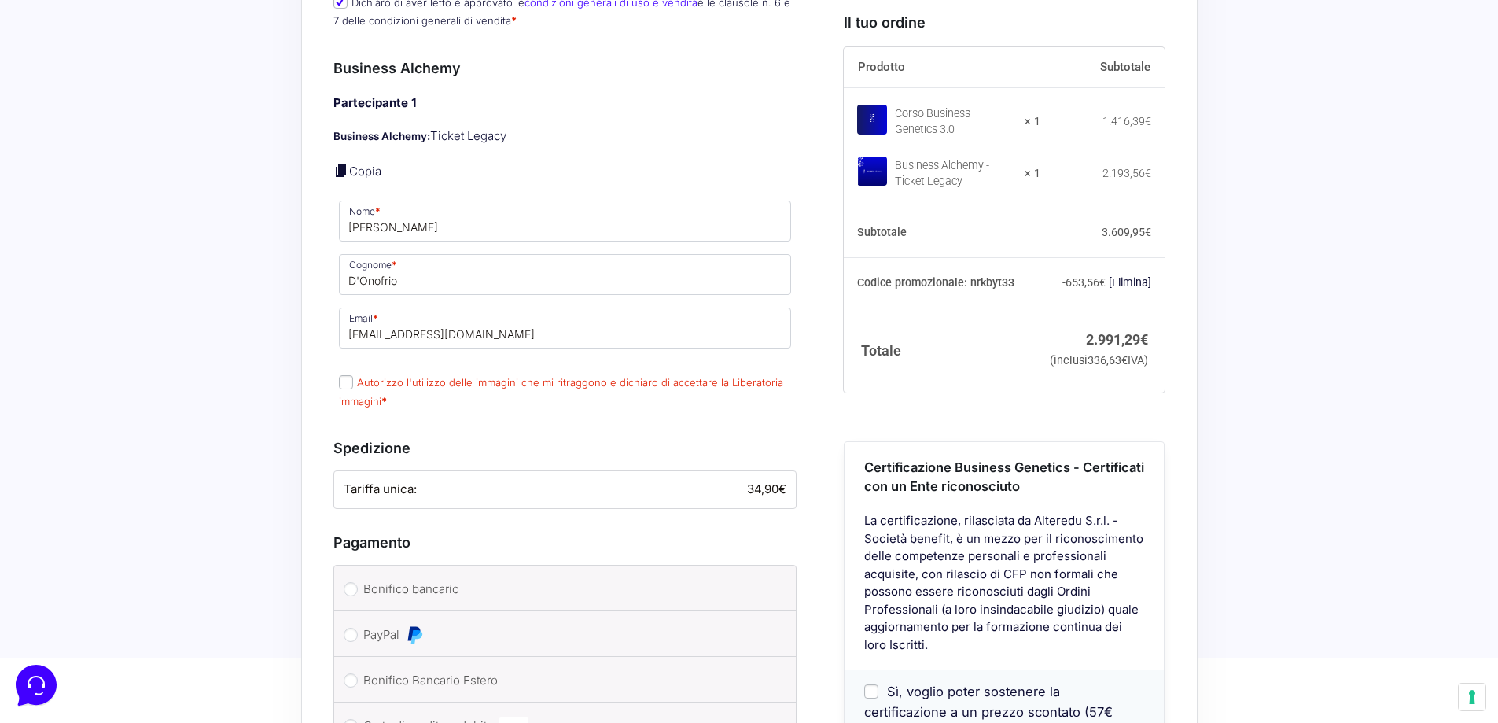
click at [339, 375] on input "Autorizzo l'utilizzo delle immagini che mi ritraggono e dichiaro di accettare l…" at bounding box center [346, 382] width 14 height 14
checkbox input "true"
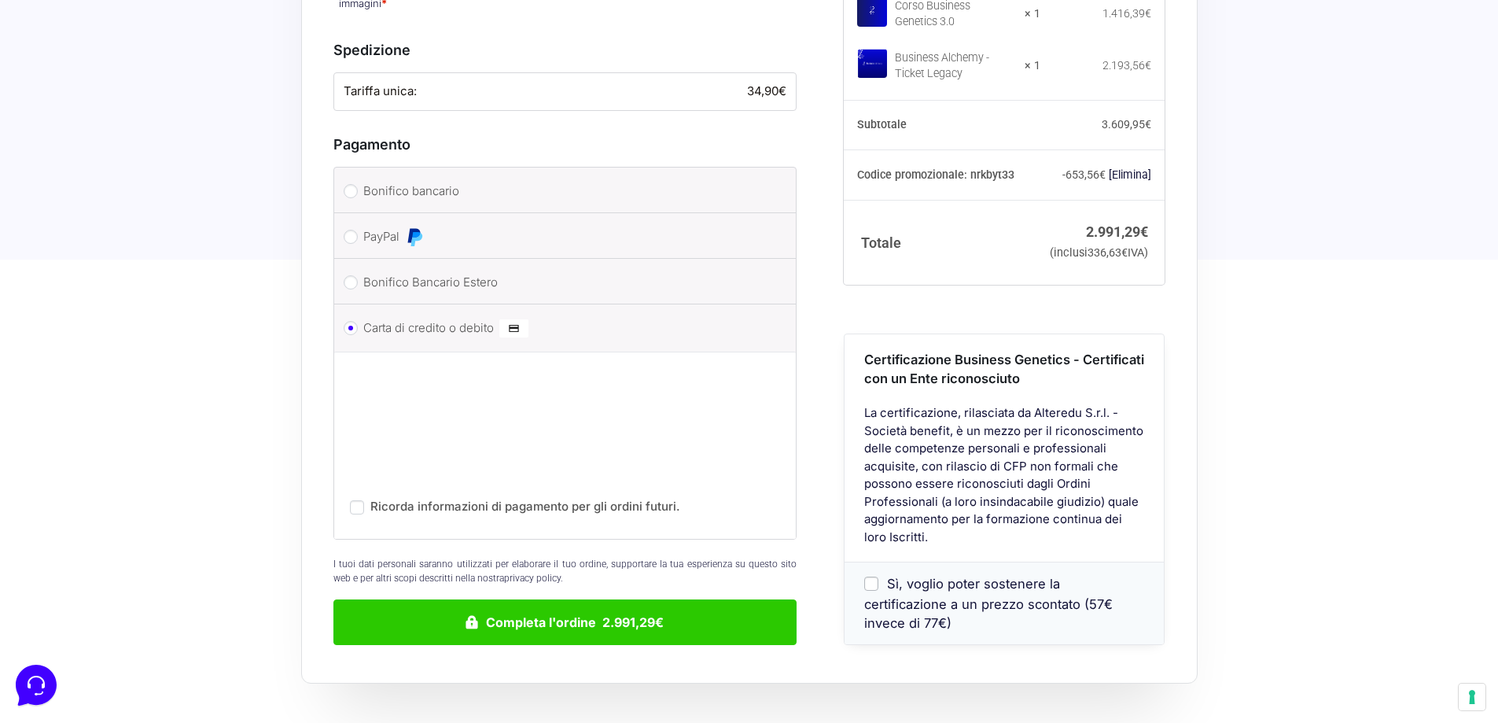
scroll to position [2191, 0]
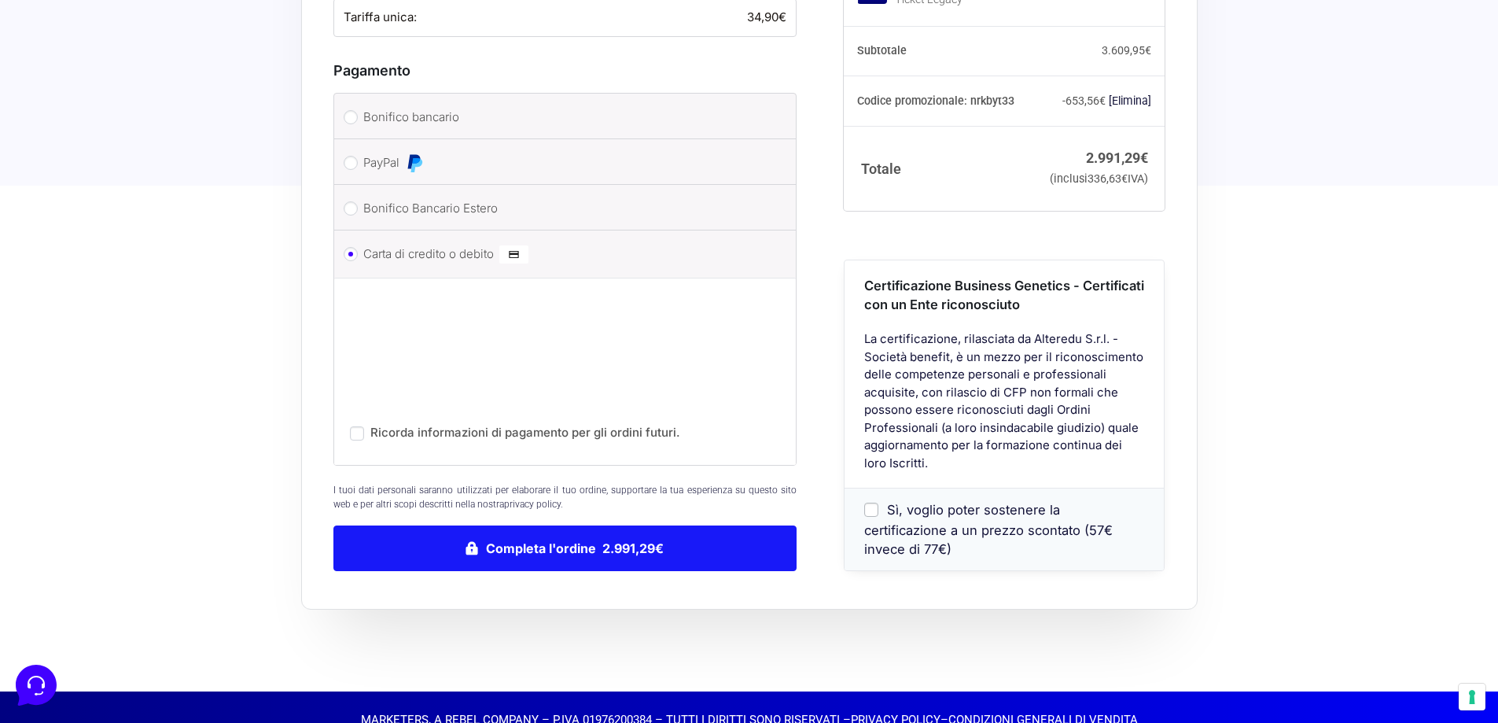
click at [628, 527] on button "Completa l'ordine 2.991,29€" at bounding box center [565, 548] width 464 height 46
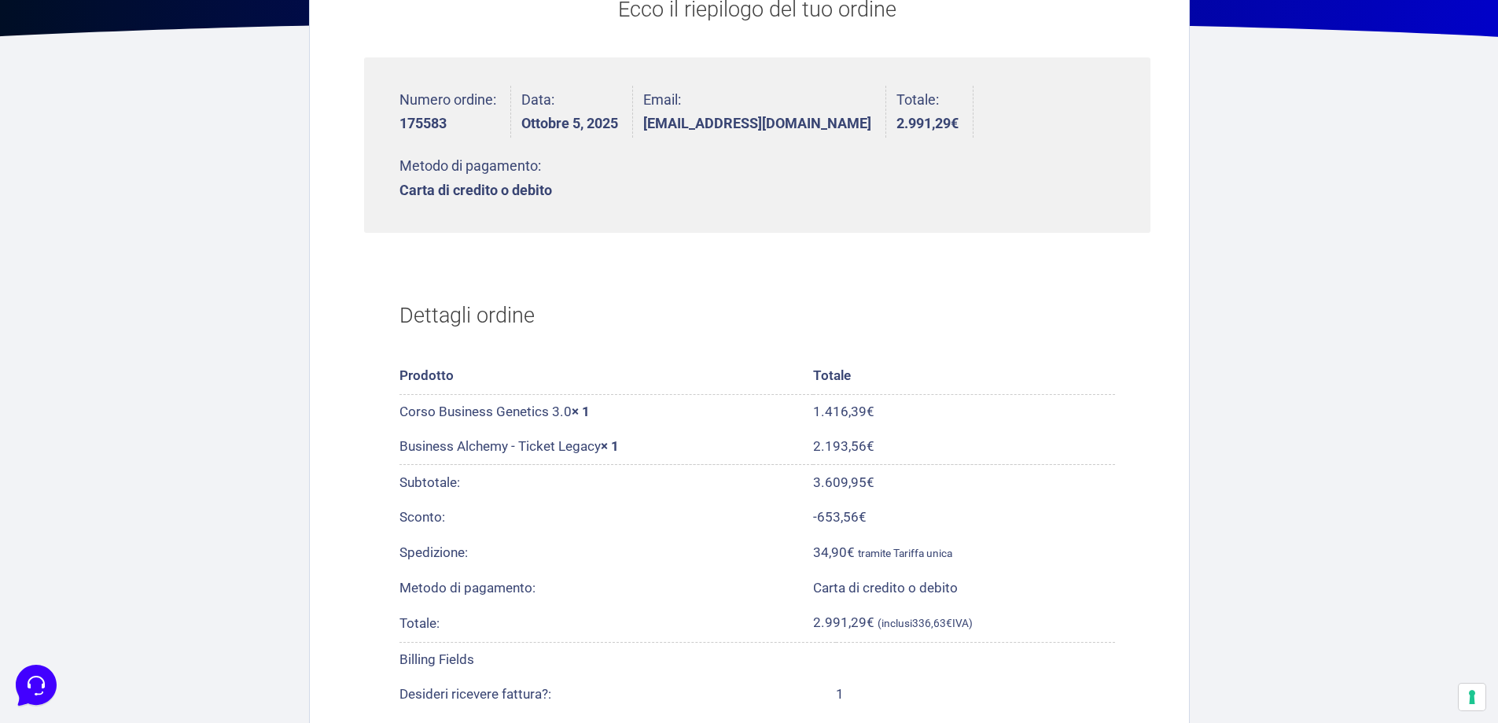
scroll to position [79, 0]
